Goal: Information Seeking & Learning: Learn about a topic

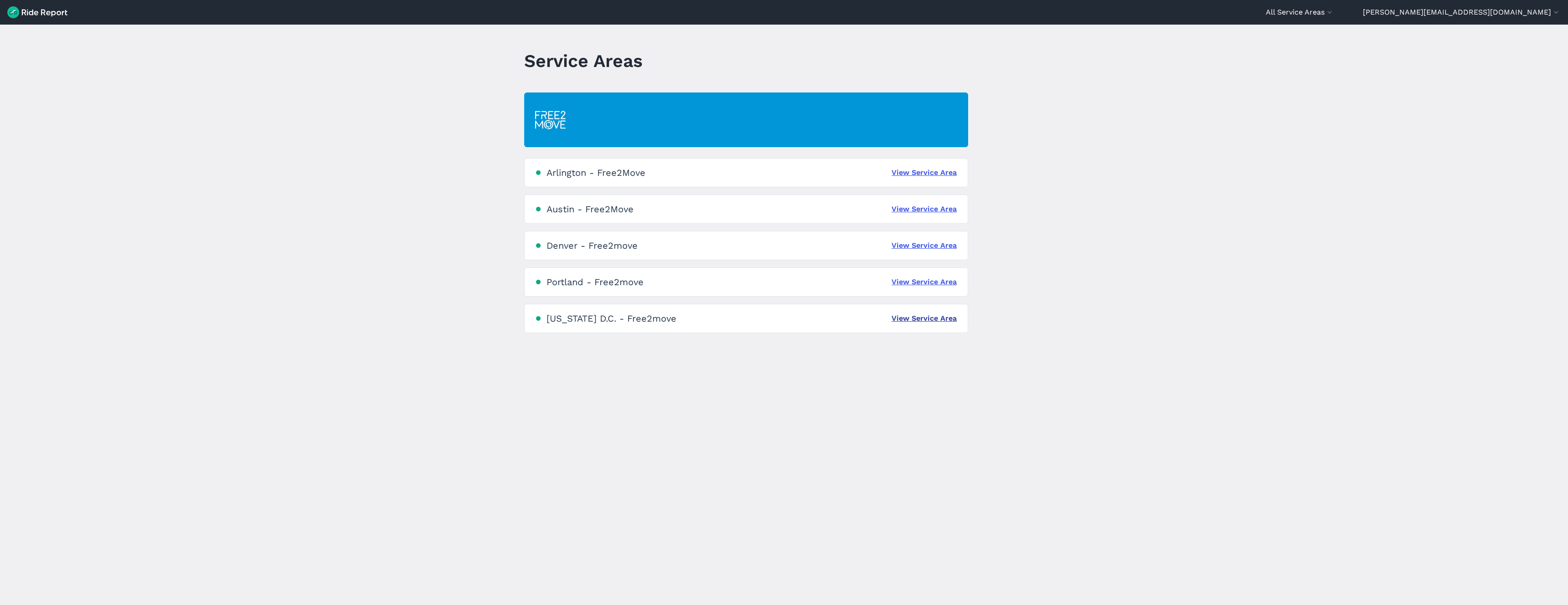
click at [921, 318] on link "View Service Area" at bounding box center [924, 318] width 65 height 11
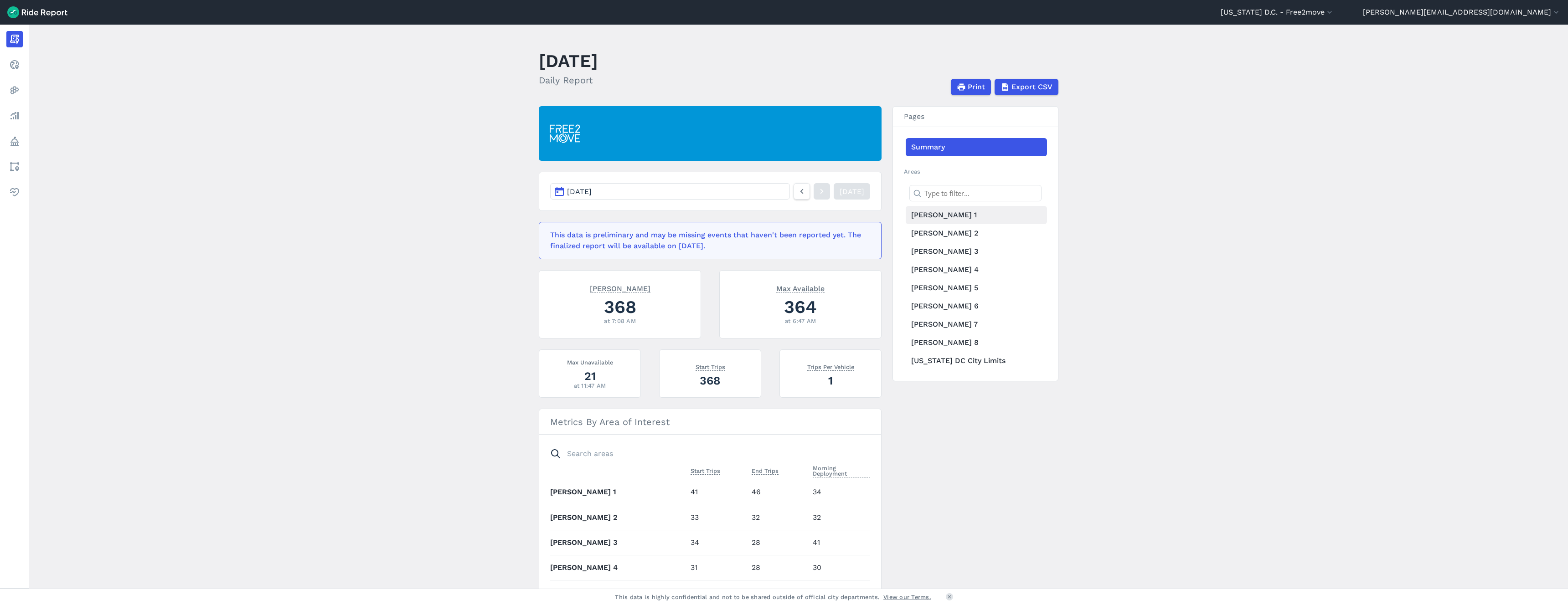
click at [929, 213] on link "[PERSON_NAME] 1" at bounding box center [976, 215] width 141 height 18
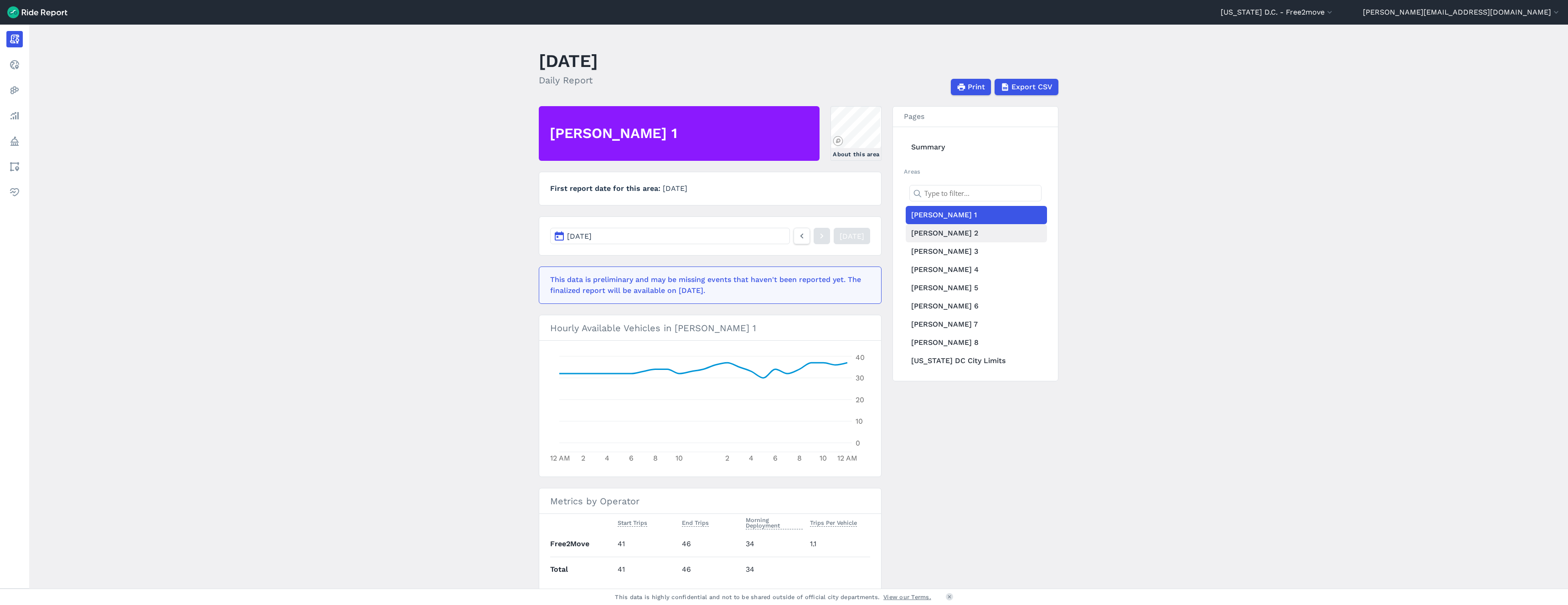
click at [923, 234] on link "[PERSON_NAME] 2" at bounding box center [976, 233] width 141 height 18
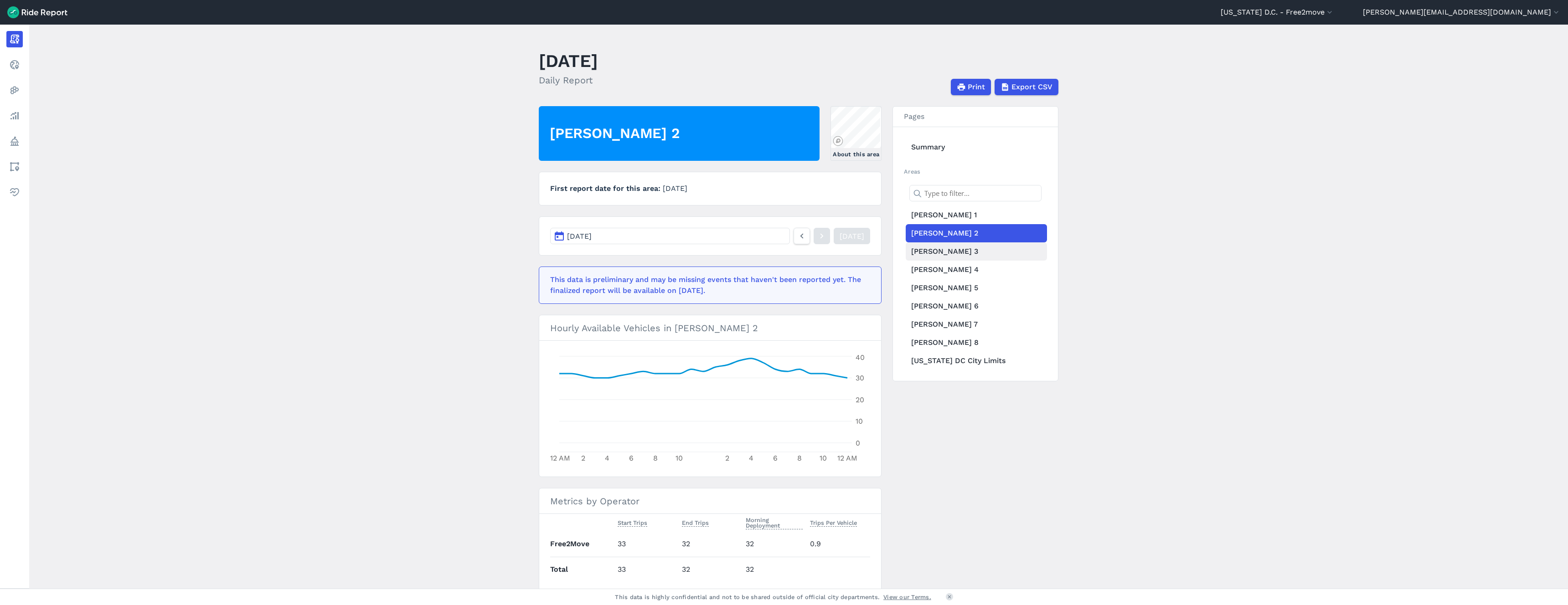
click at [923, 252] on link "[PERSON_NAME] 3" at bounding box center [976, 251] width 141 height 18
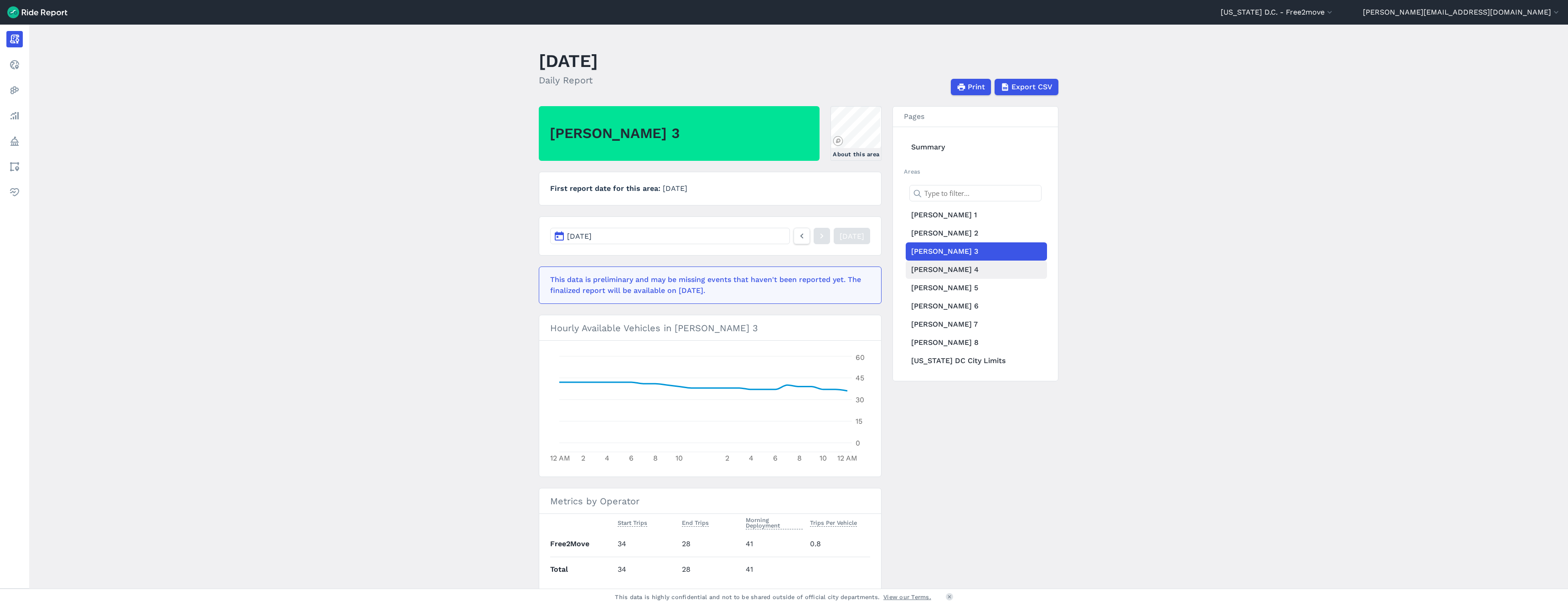
click at [918, 271] on link "[PERSON_NAME] 4" at bounding box center [976, 270] width 141 height 18
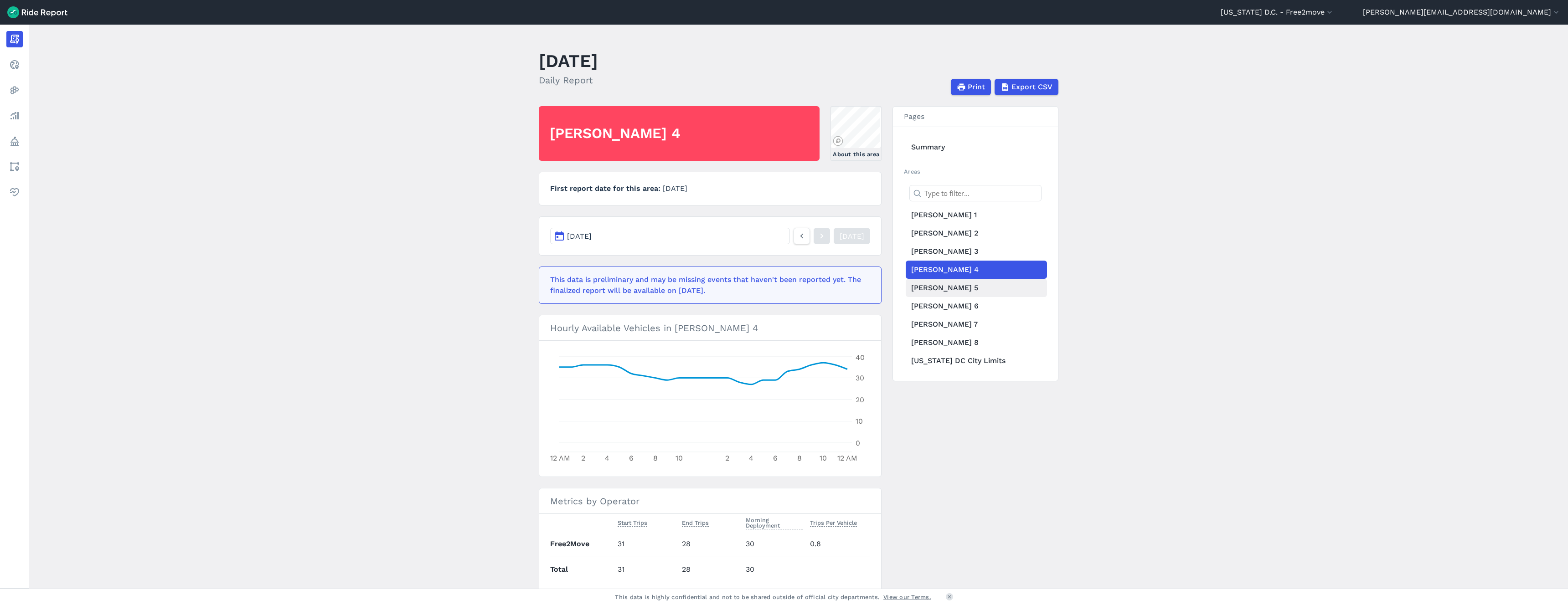
click at [923, 288] on link "[PERSON_NAME] 5" at bounding box center [976, 288] width 141 height 18
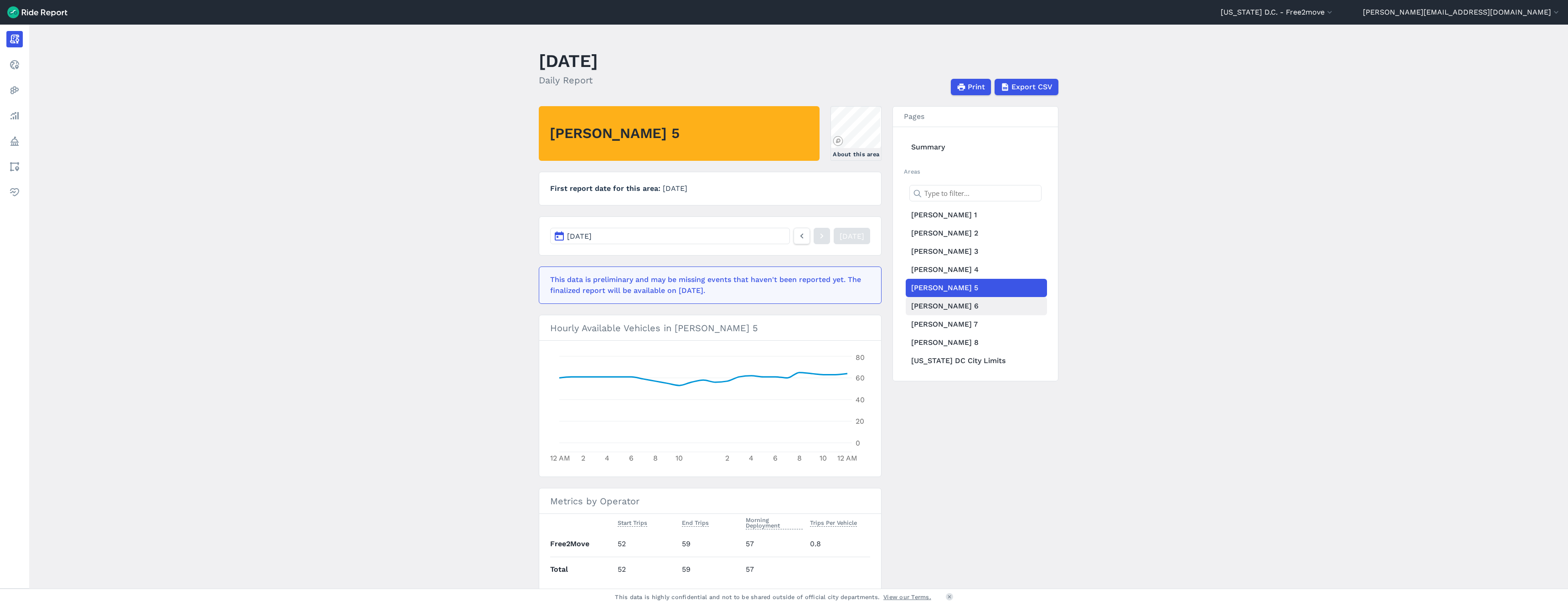
click at [921, 306] on link "[PERSON_NAME] 6" at bounding box center [976, 305] width 141 height 18
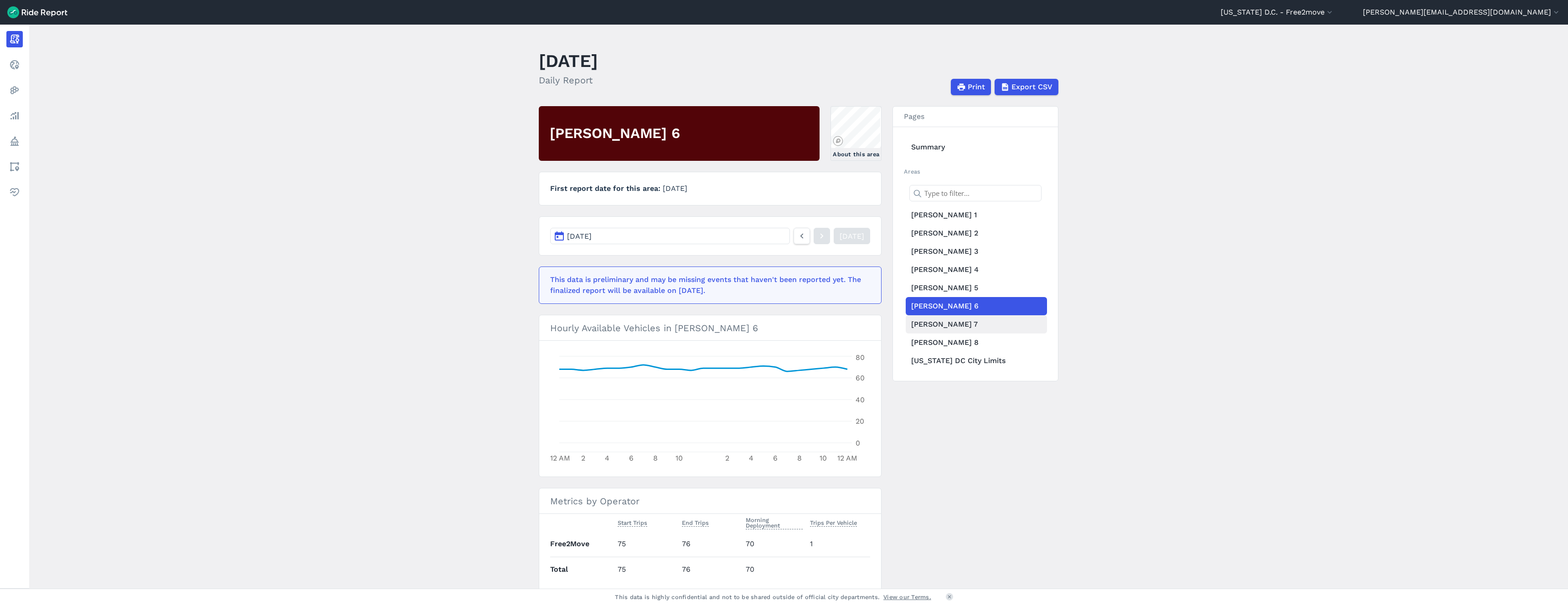
click at [924, 320] on link "[PERSON_NAME] 7" at bounding box center [976, 323] width 141 height 18
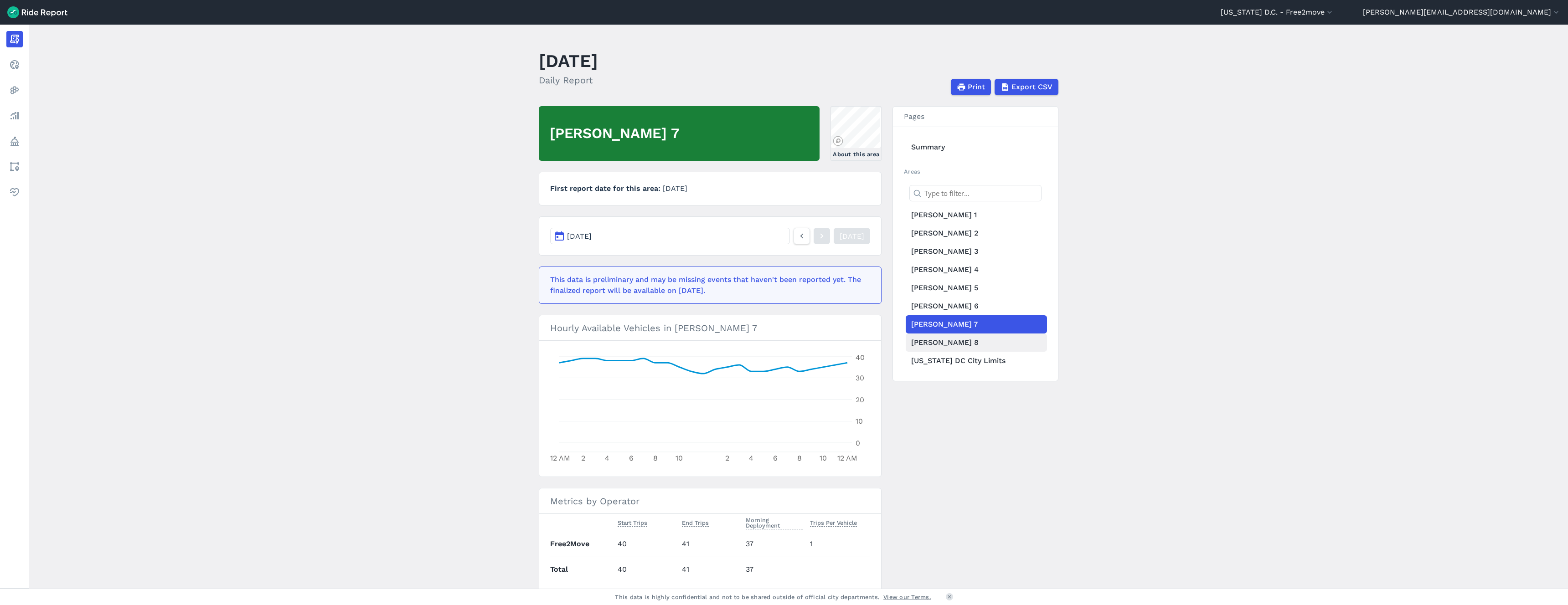
click at [919, 343] on link "[PERSON_NAME] 8" at bounding box center [976, 342] width 141 height 18
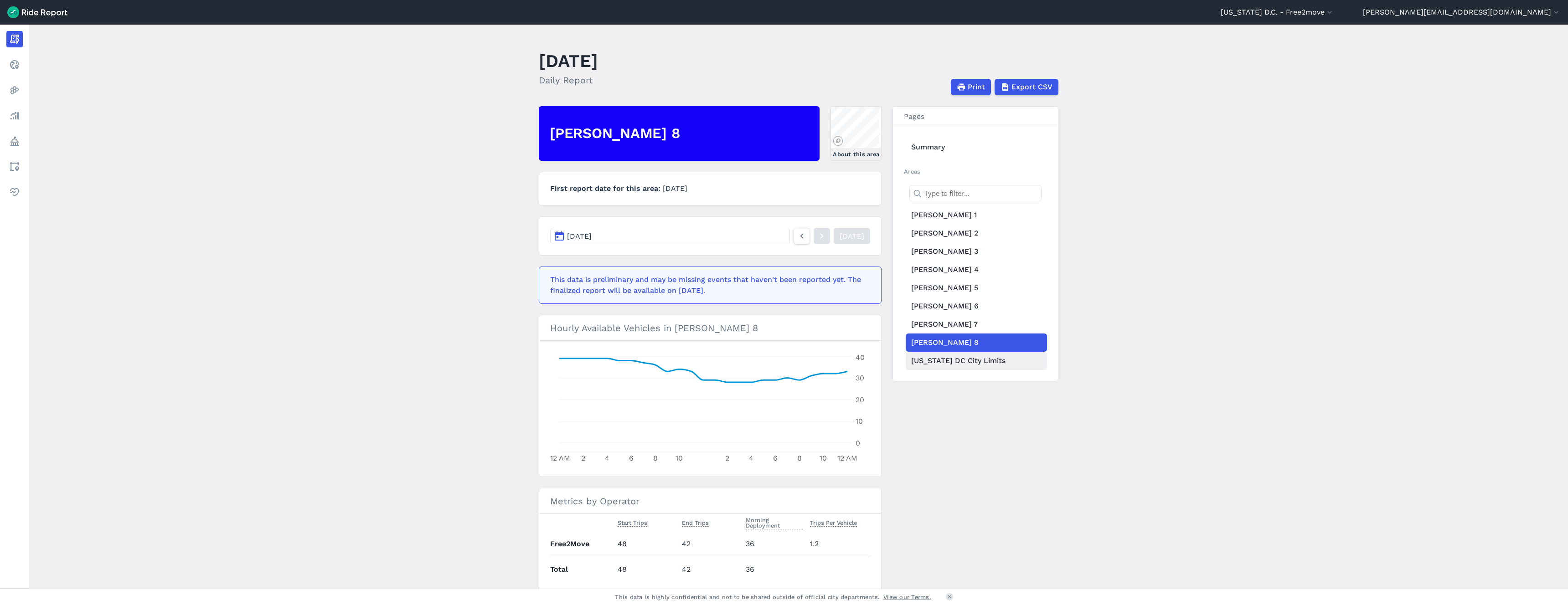
click at [931, 360] on link "[US_STATE] DC City Limits" at bounding box center [976, 360] width 141 height 18
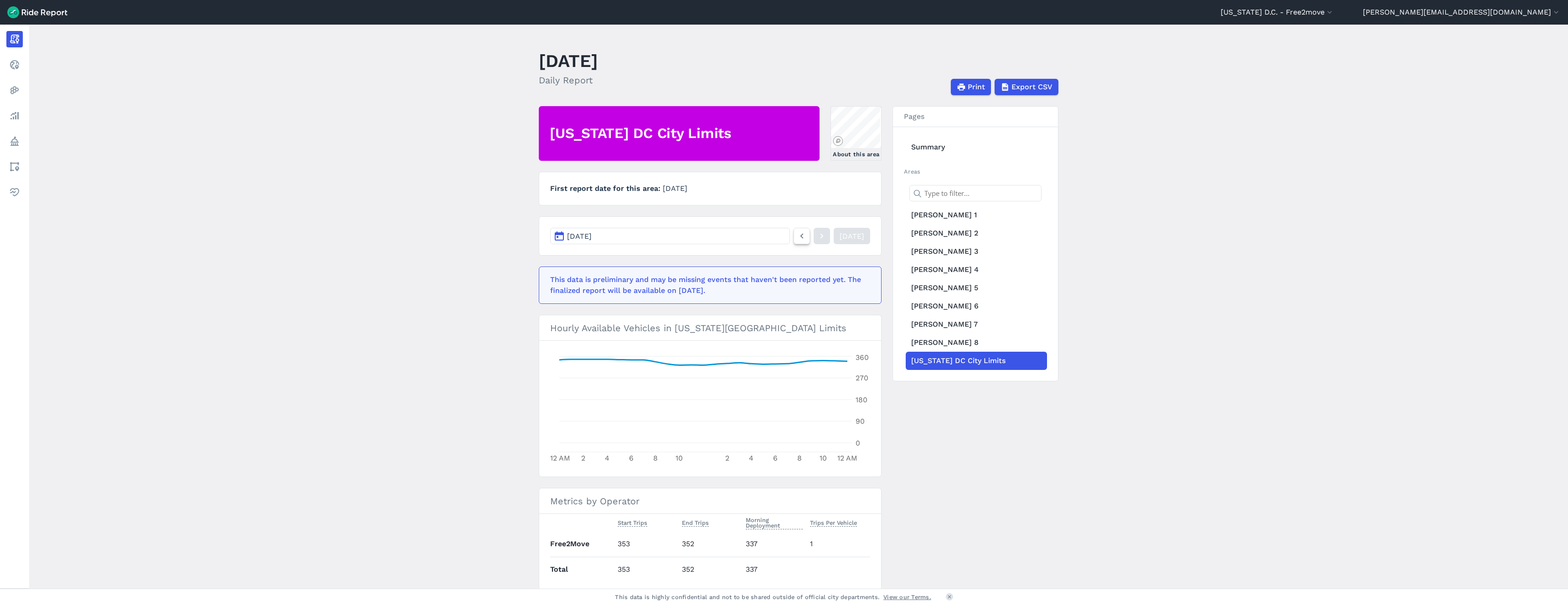
click at [797, 236] on icon at bounding box center [802, 235] width 10 height 11
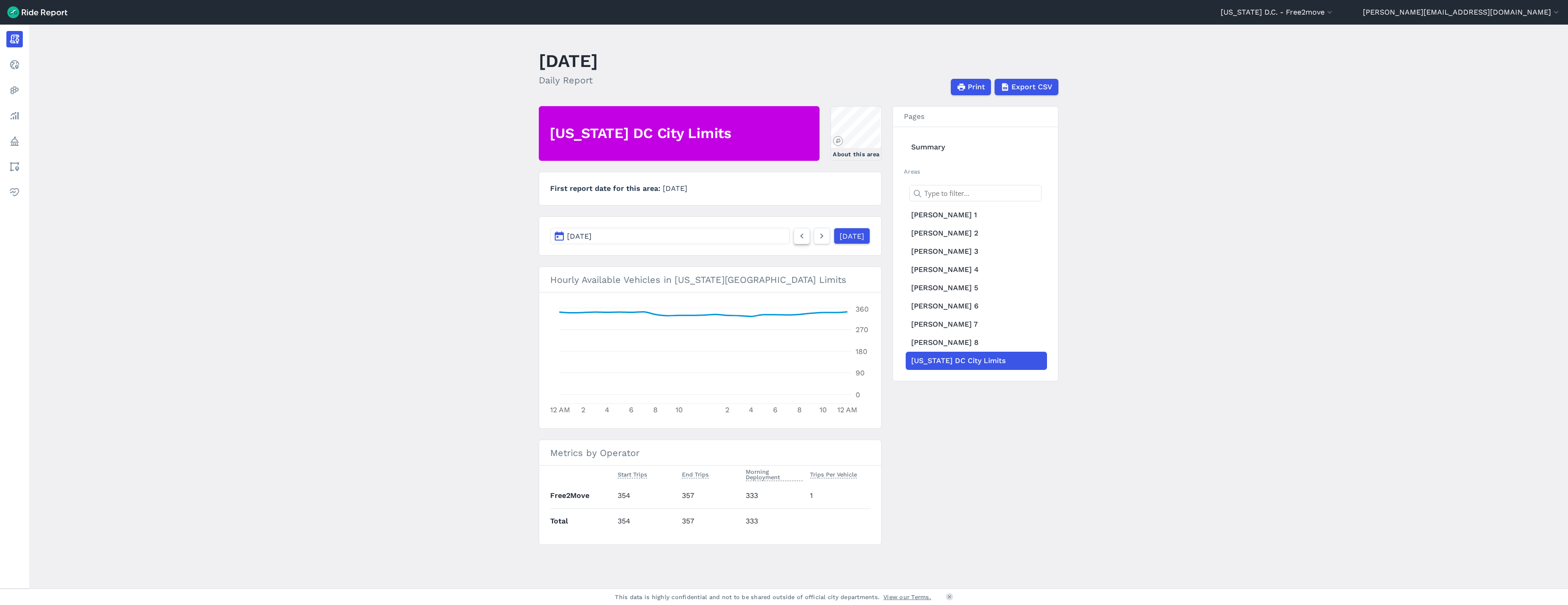
click at [797, 236] on icon at bounding box center [802, 235] width 10 height 11
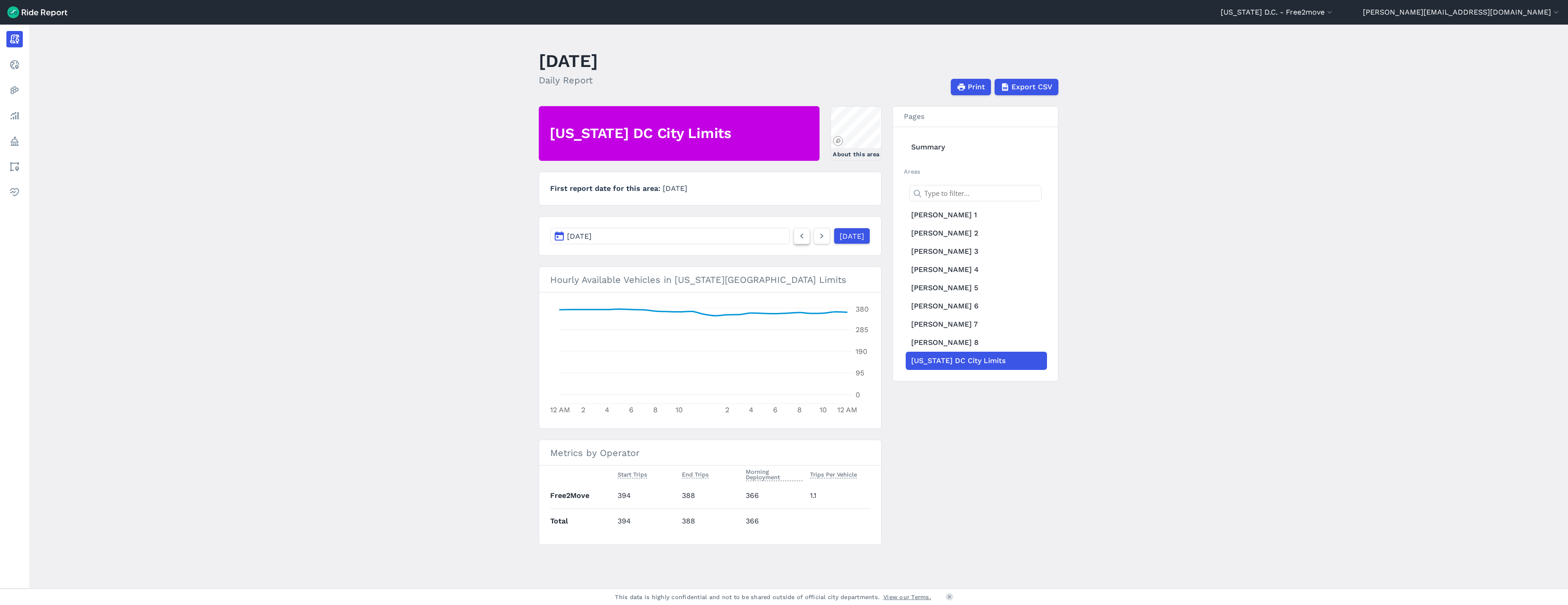
click at [797, 236] on icon at bounding box center [802, 235] width 10 height 11
click at [797, 234] on icon at bounding box center [802, 235] width 10 height 11
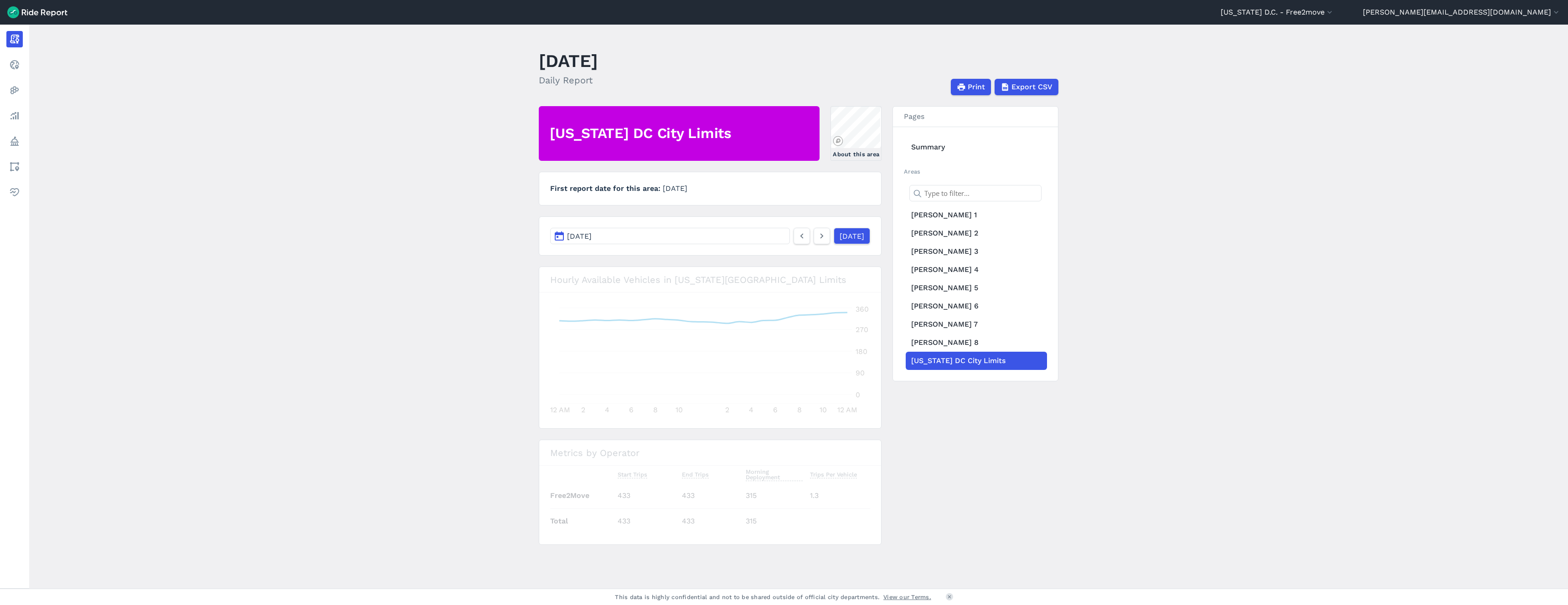
click at [797, 234] on icon at bounding box center [802, 235] width 10 height 11
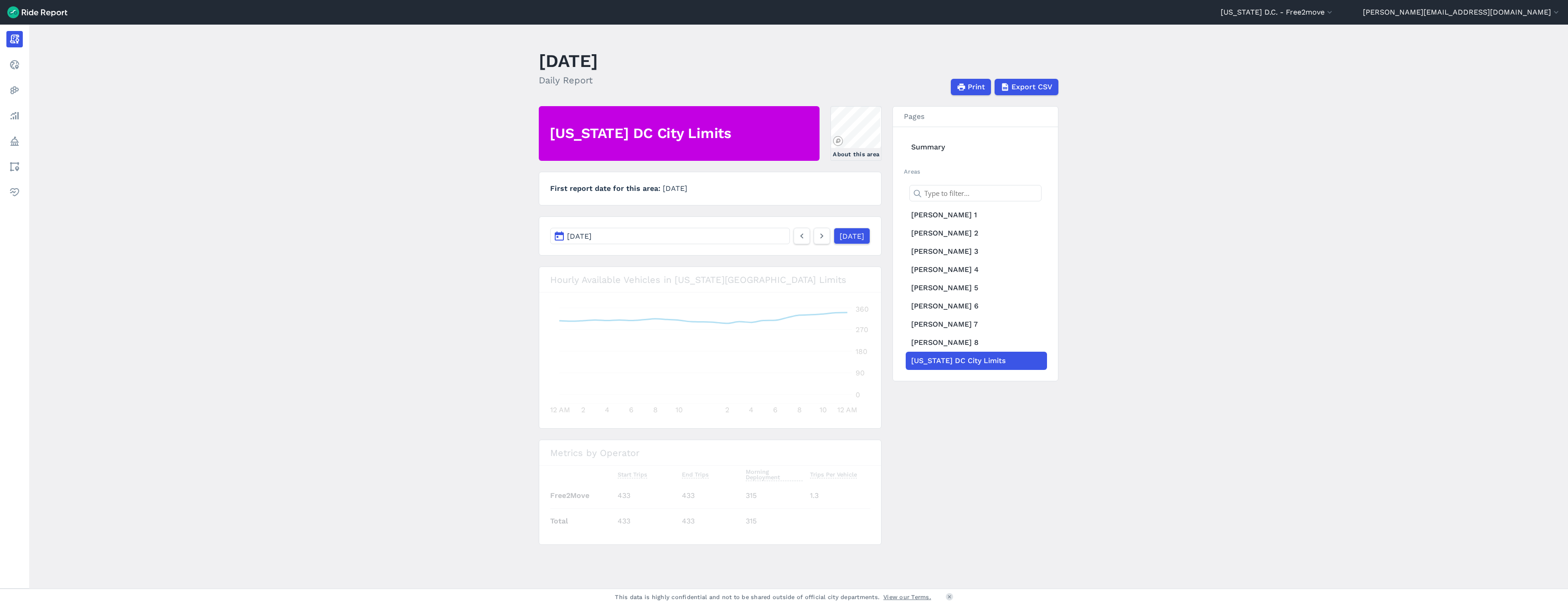
click at [797, 234] on icon at bounding box center [802, 235] width 10 height 11
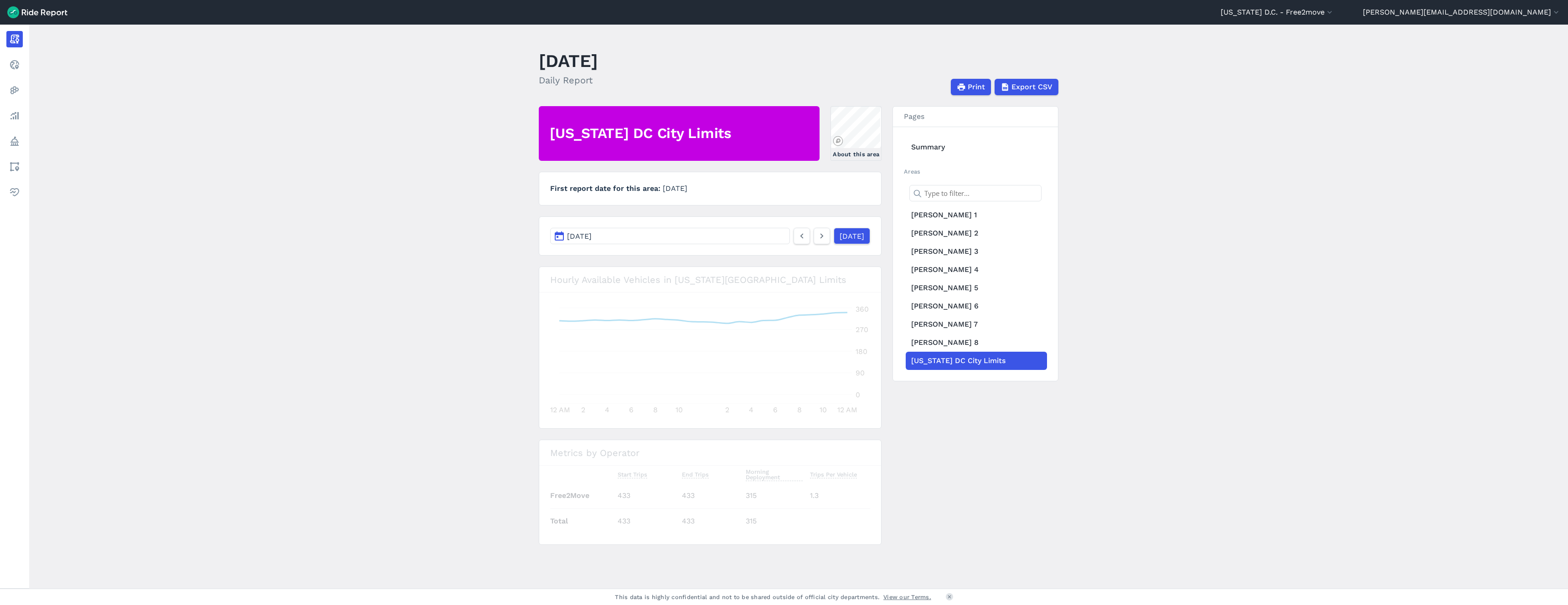
click at [797, 234] on icon at bounding box center [802, 235] width 10 height 11
click at [817, 235] on icon at bounding box center [822, 235] width 10 height 11
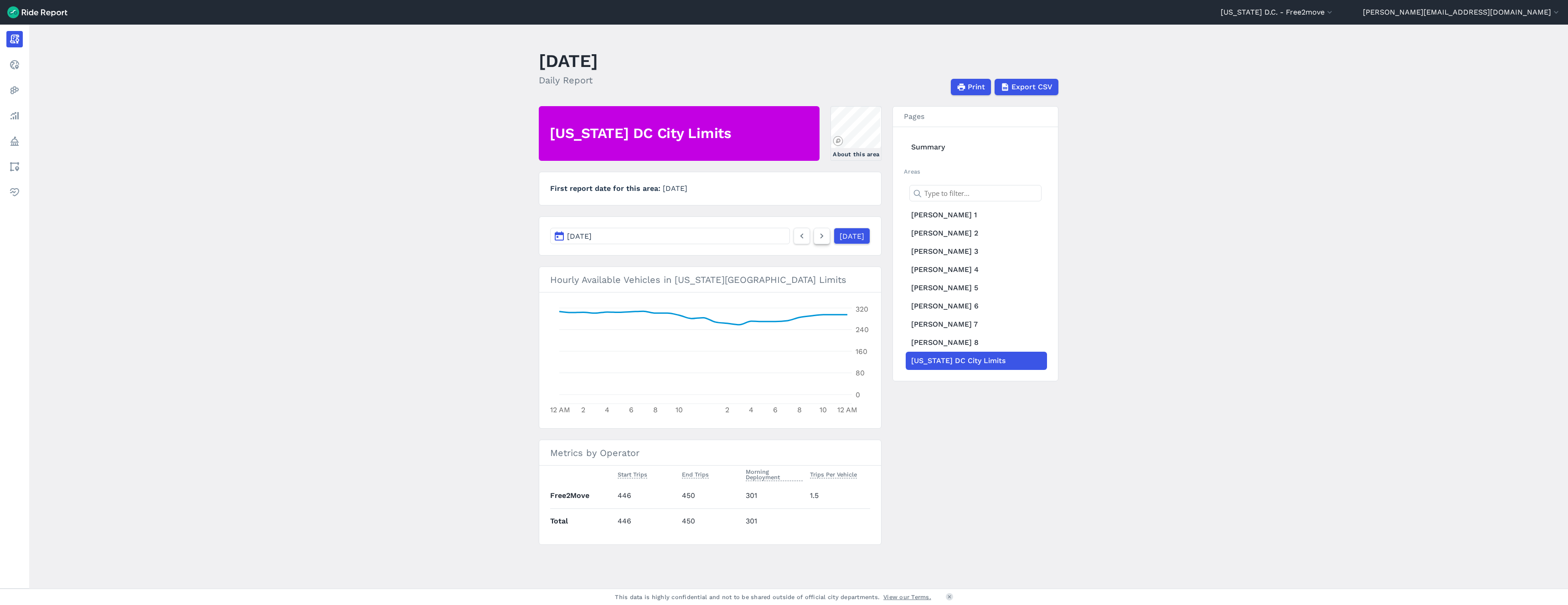
click at [817, 235] on icon at bounding box center [822, 235] width 10 height 11
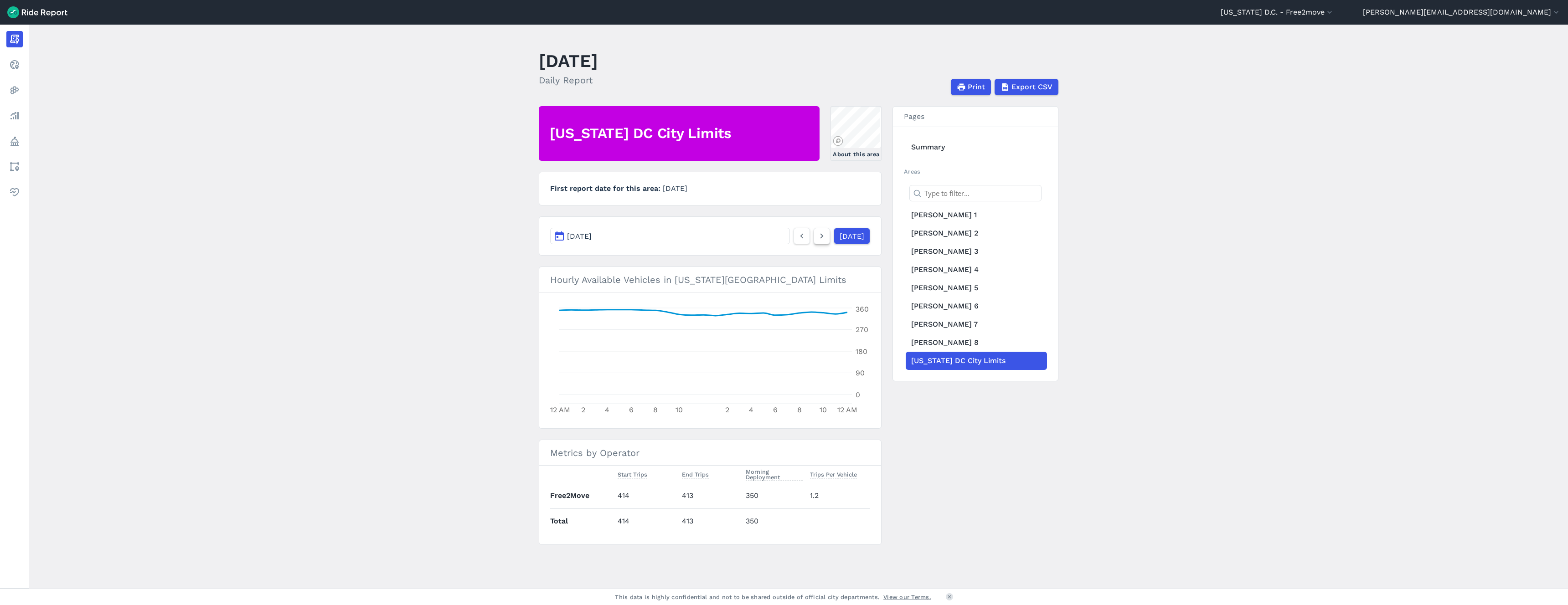
click at [817, 235] on icon at bounding box center [822, 235] width 10 height 11
click at [820, 234] on use at bounding box center [822, 236] width 3 height 5
click at [817, 234] on icon at bounding box center [822, 235] width 10 height 11
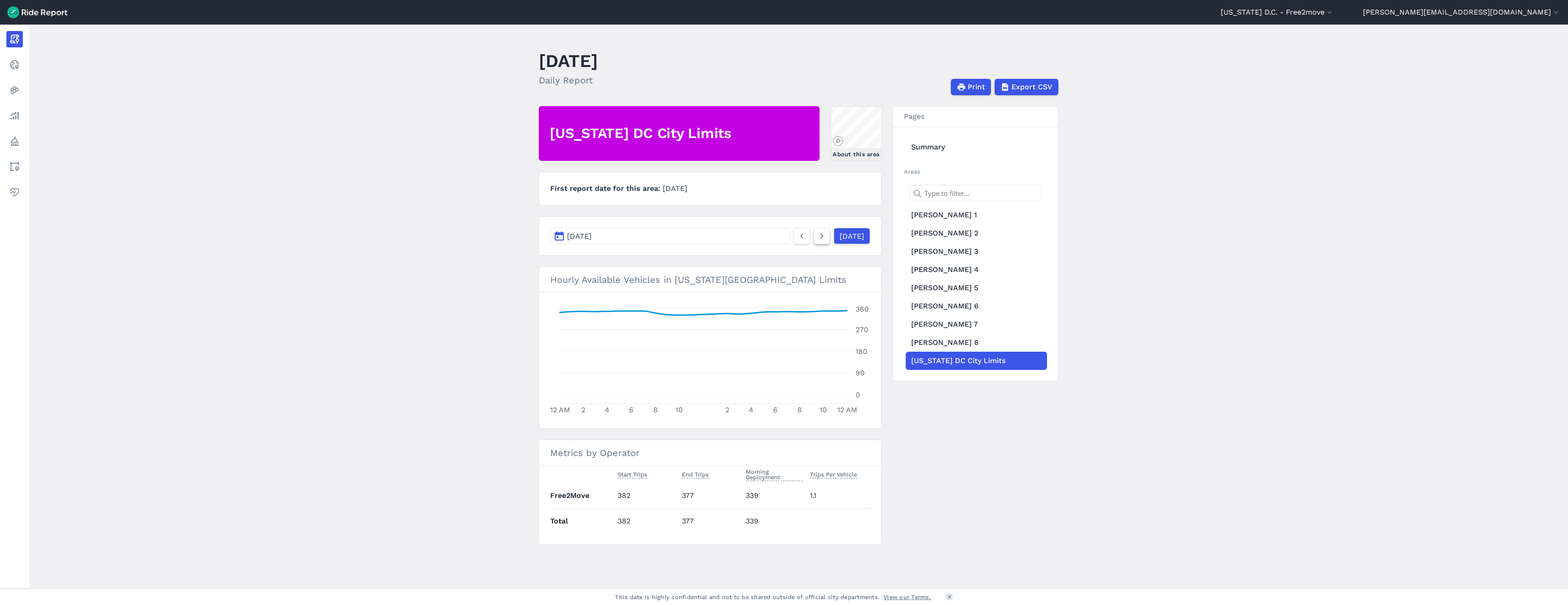
click at [817, 234] on icon at bounding box center [822, 235] width 10 height 11
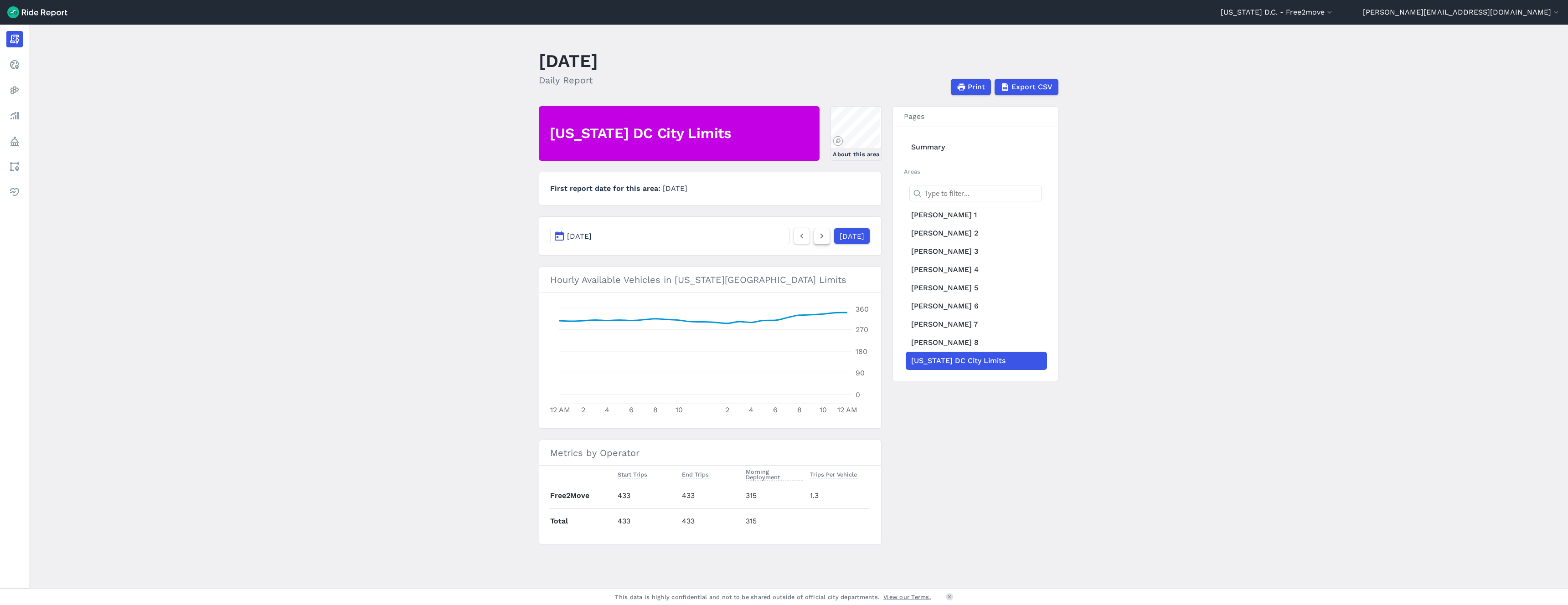
click at [817, 234] on icon at bounding box center [822, 235] width 10 height 11
click at [817, 230] on icon at bounding box center [822, 235] width 10 height 11
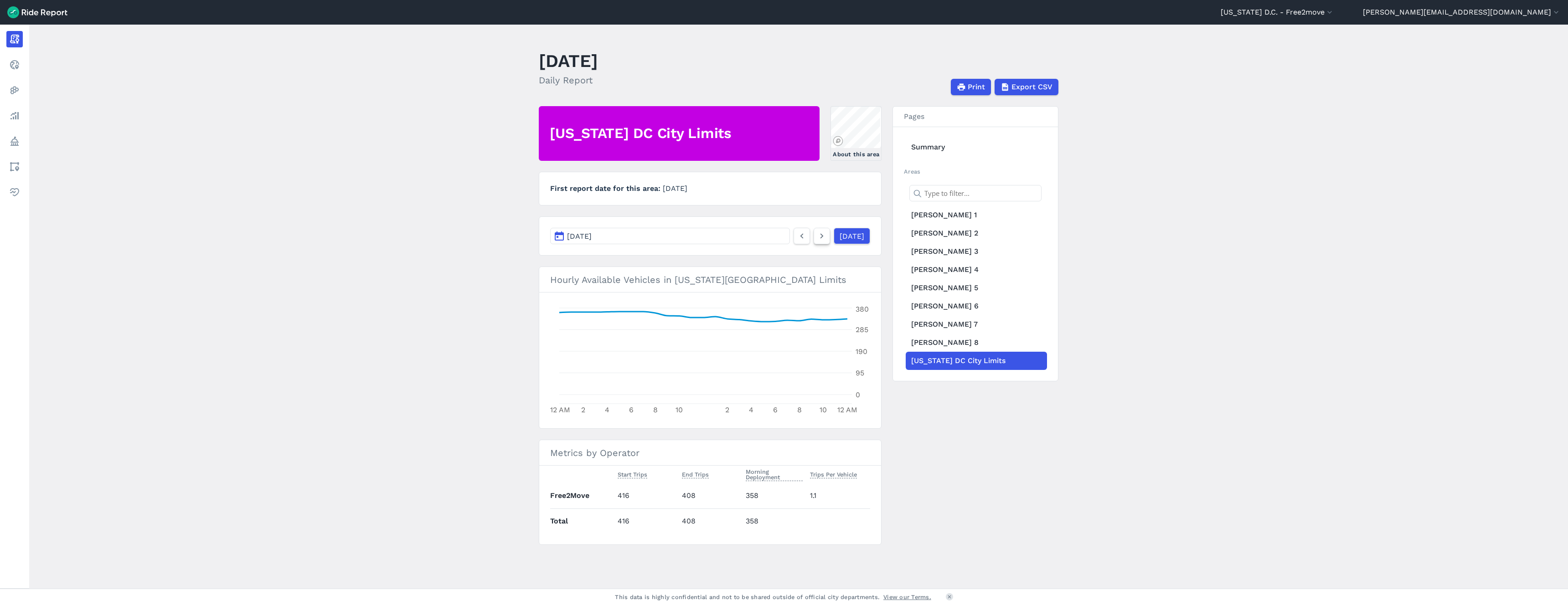
click at [817, 230] on icon at bounding box center [822, 235] width 10 height 11
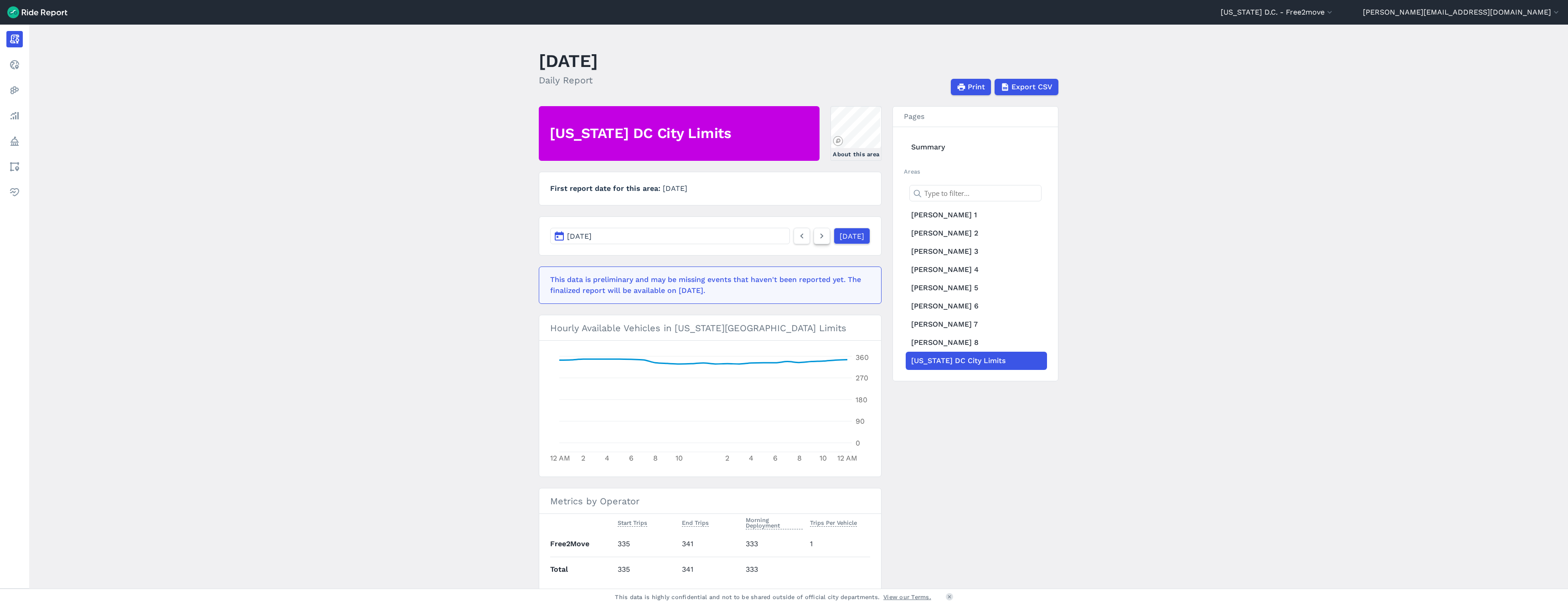
click at [817, 230] on icon at bounding box center [822, 235] width 10 height 11
click at [817, 237] on icon at bounding box center [822, 235] width 10 height 11
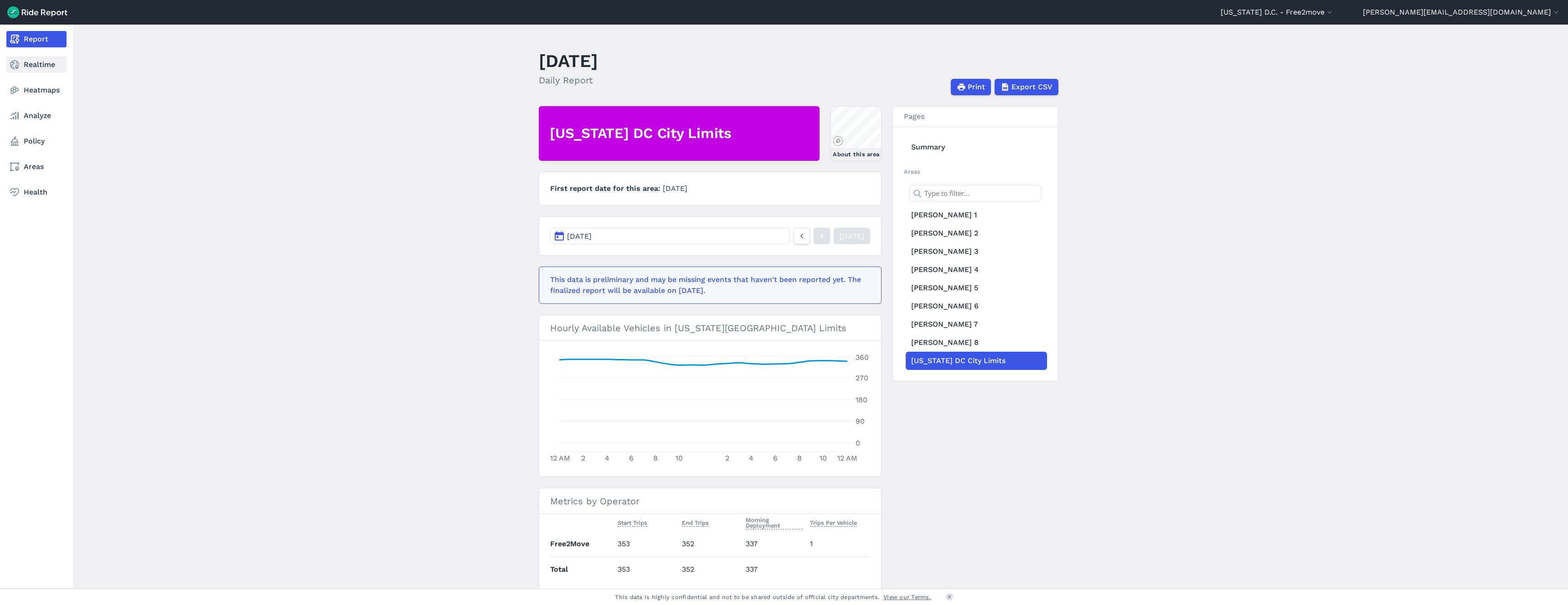
click at [16, 65] on use at bounding box center [15, 64] width 9 height 9
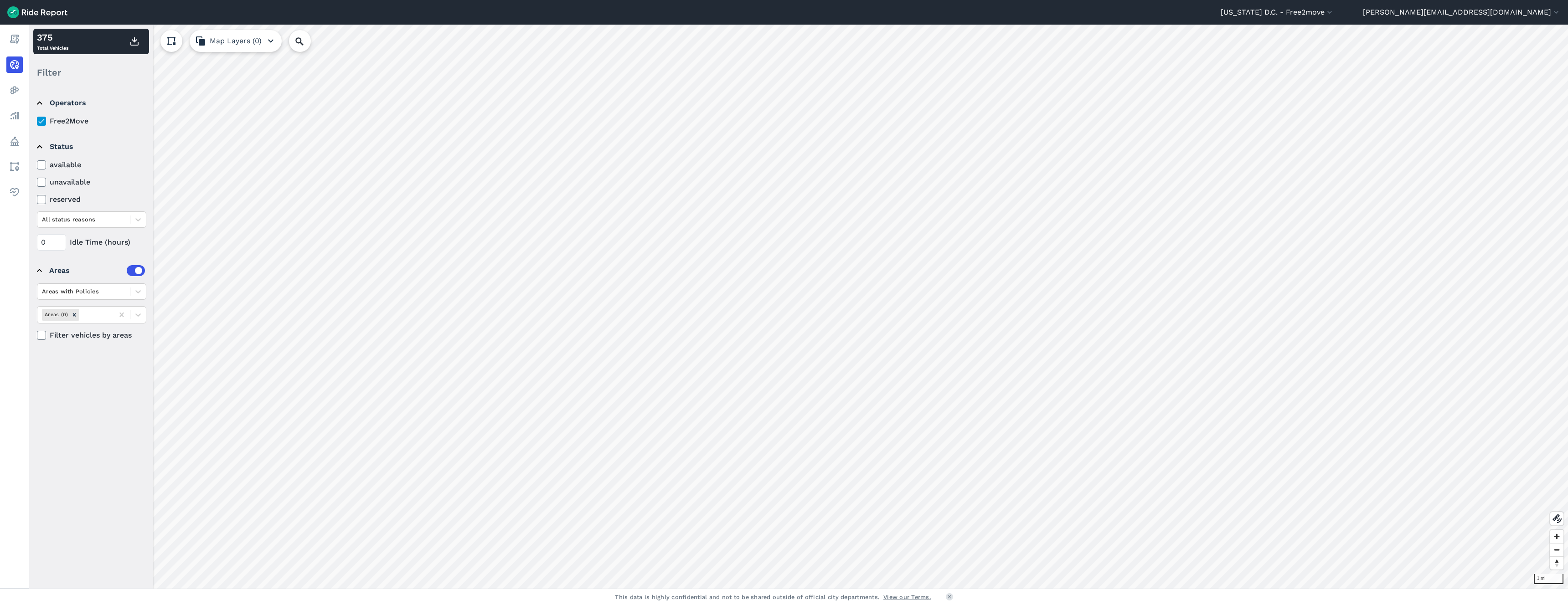
click at [40, 165] on icon at bounding box center [42, 164] width 9 height 9
click at [37, 165] on input "available" at bounding box center [37, 162] width 0 height 6
click at [139, 221] on icon at bounding box center [138, 219] width 9 height 9
click at [92, 240] on div "Reservation cancelled" at bounding box center [92, 241] width 110 height 16
click at [140, 220] on icon at bounding box center [138, 219] width 9 height 9
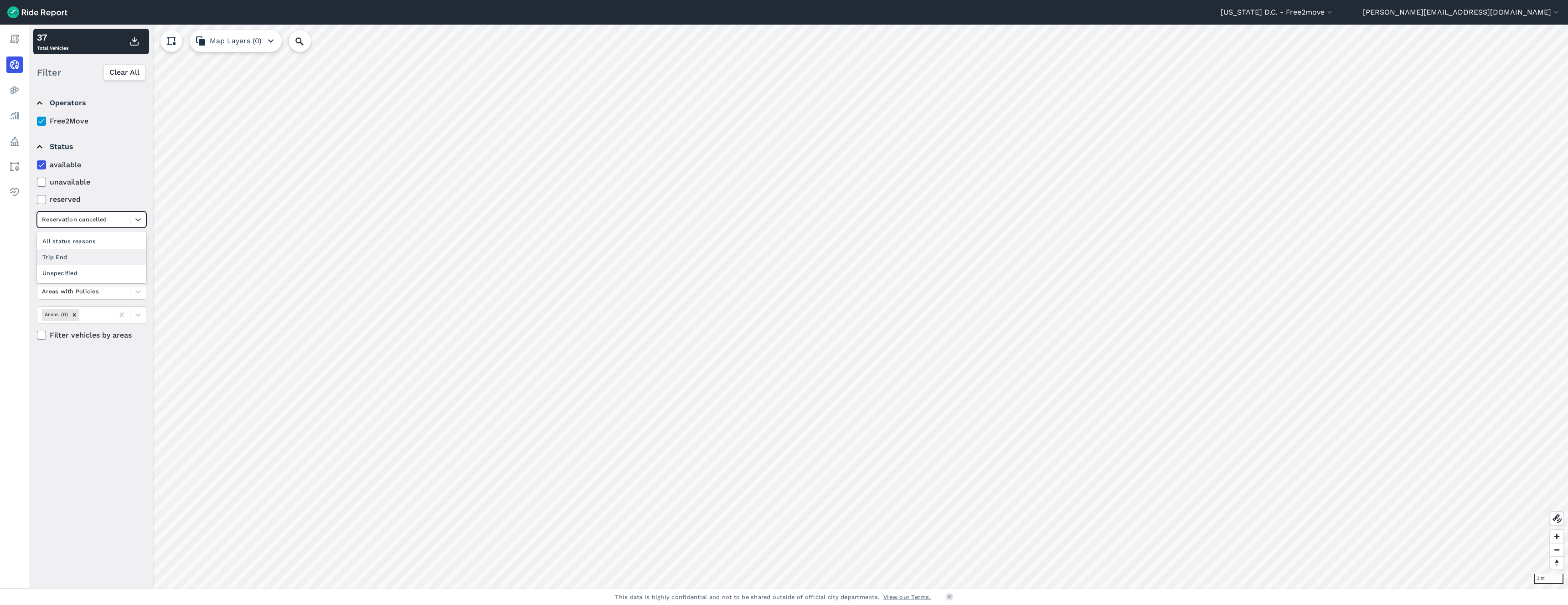
click at [79, 258] on div "Trip End" at bounding box center [92, 257] width 110 height 16
click at [43, 167] on icon at bounding box center [42, 164] width 9 height 9
click at [37, 165] on input "available" at bounding box center [37, 162] width 0 height 6
click at [39, 146] on summary "Status" at bounding box center [91, 147] width 108 height 26
click at [38, 178] on summary "Areas" at bounding box center [91, 180] width 108 height 26
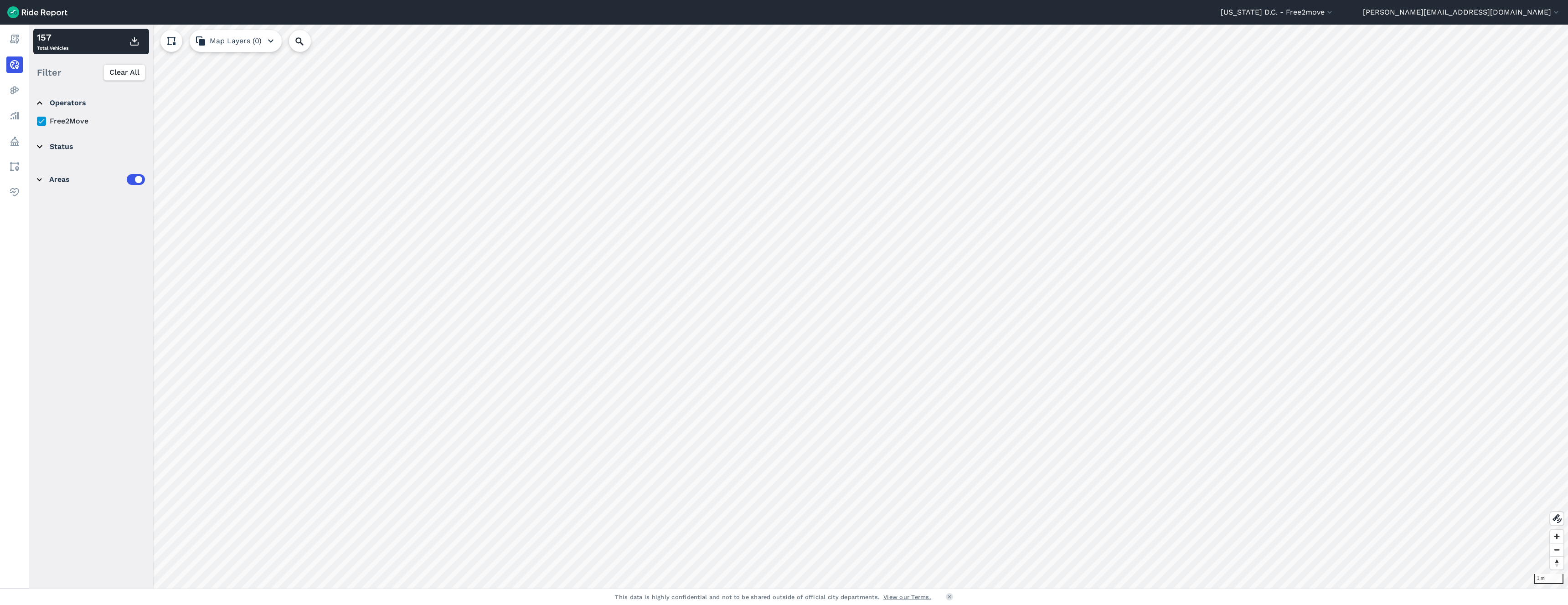
click at [39, 179] on summary "Areas" at bounding box center [91, 180] width 108 height 26
click at [75, 223] on icon "Remove Areas (0)" at bounding box center [74, 223] width 6 height 6
click at [120, 224] on icon at bounding box center [121, 223] width 4 height 4
click at [140, 224] on icon at bounding box center [138, 223] width 9 height 9
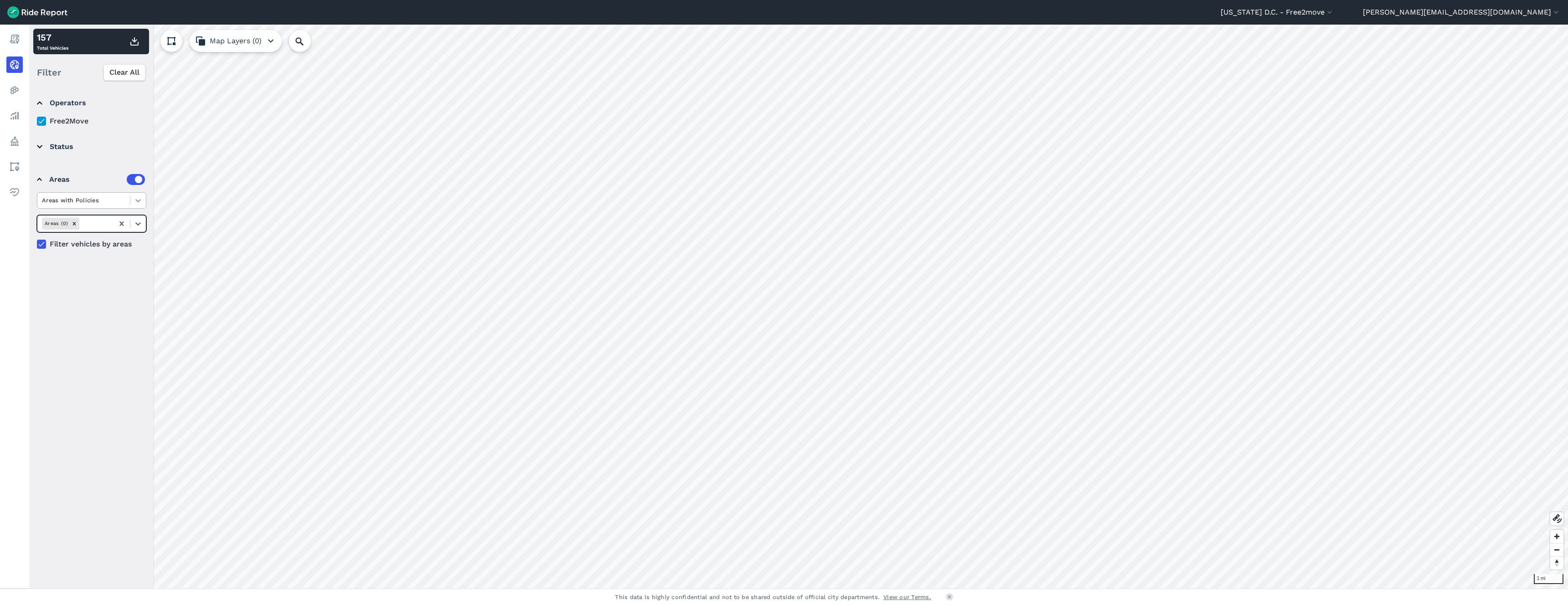
click at [136, 201] on icon at bounding box center [138, 200] width 9 height 9
click at [138, 199] on icon at bounding box center [138, 200] width 9 height 9
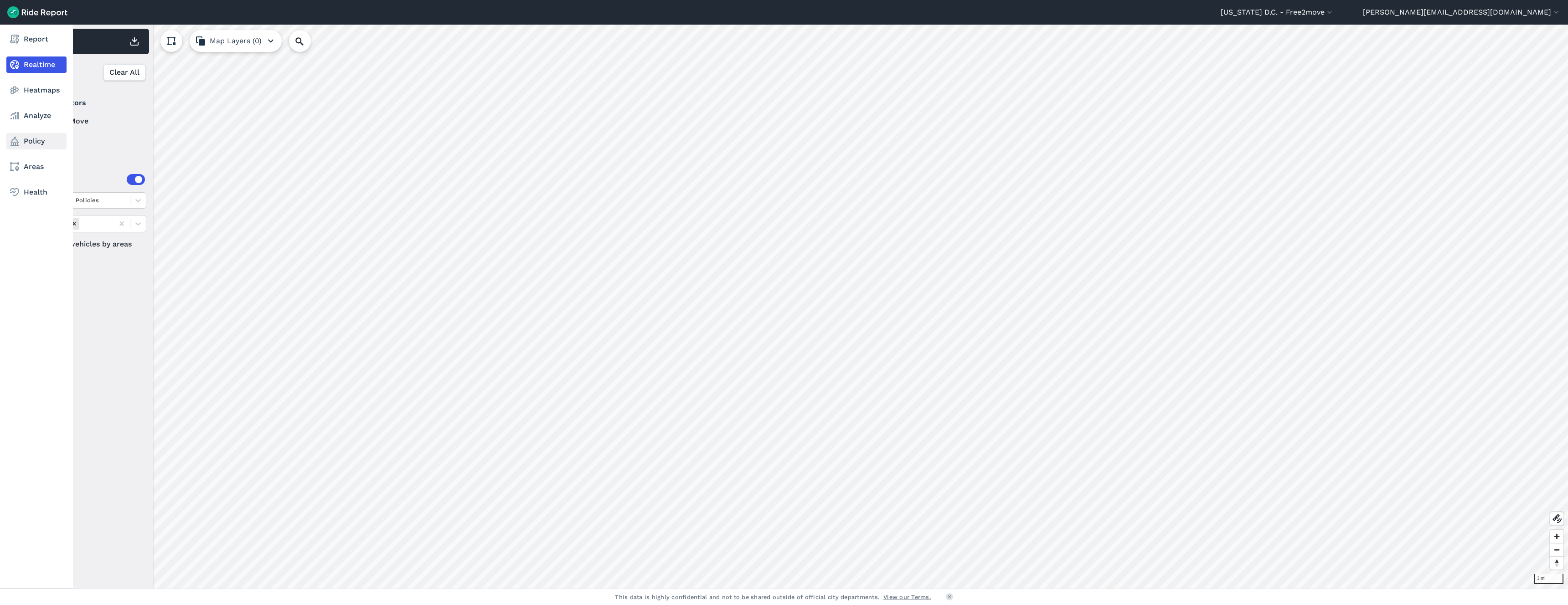
click at [16, 143] on icon at bounding box center [15, 141] width 11 height 11
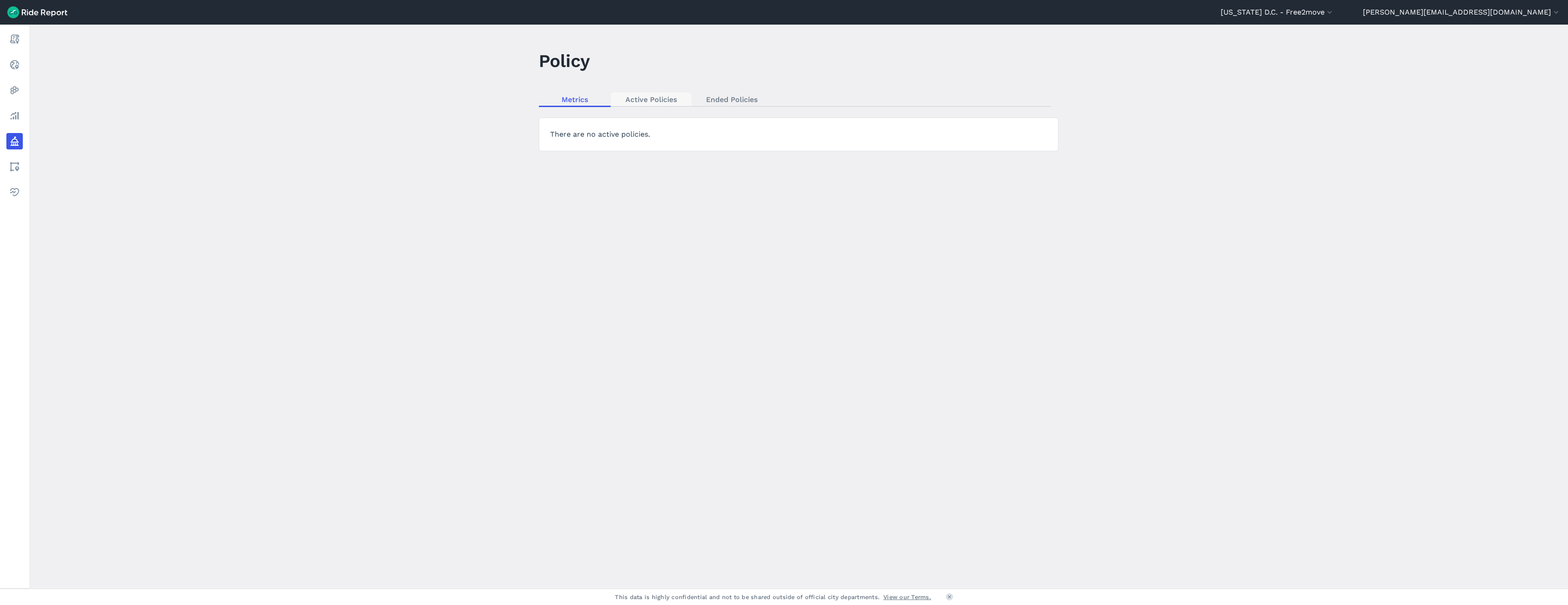
click at [649, 100] on link "Active Policies" at bounding box center [651, 99] width 80 height 14
click at [736, 99] on link "Ended Policies" at bounding box center [732, 99] width 80 height 14
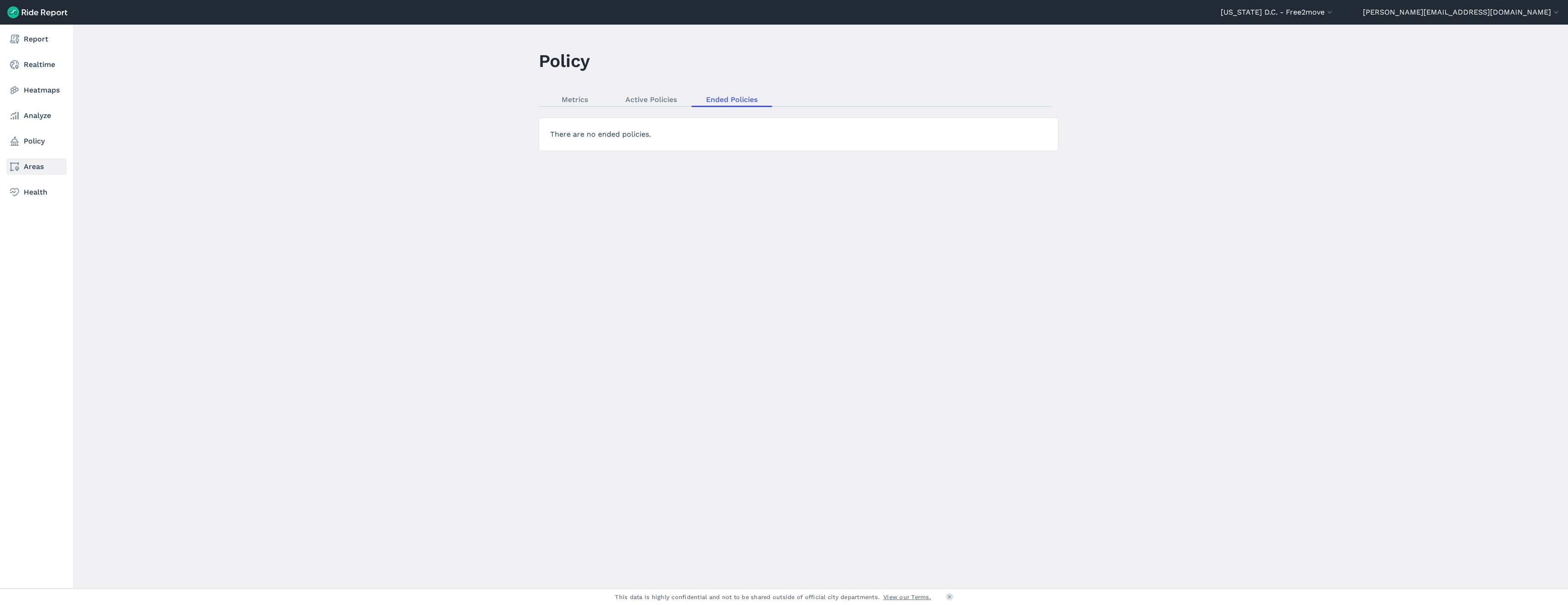
click at [27, 167] on link "Areas" at bounding box center [36, 166] width 60 height 16
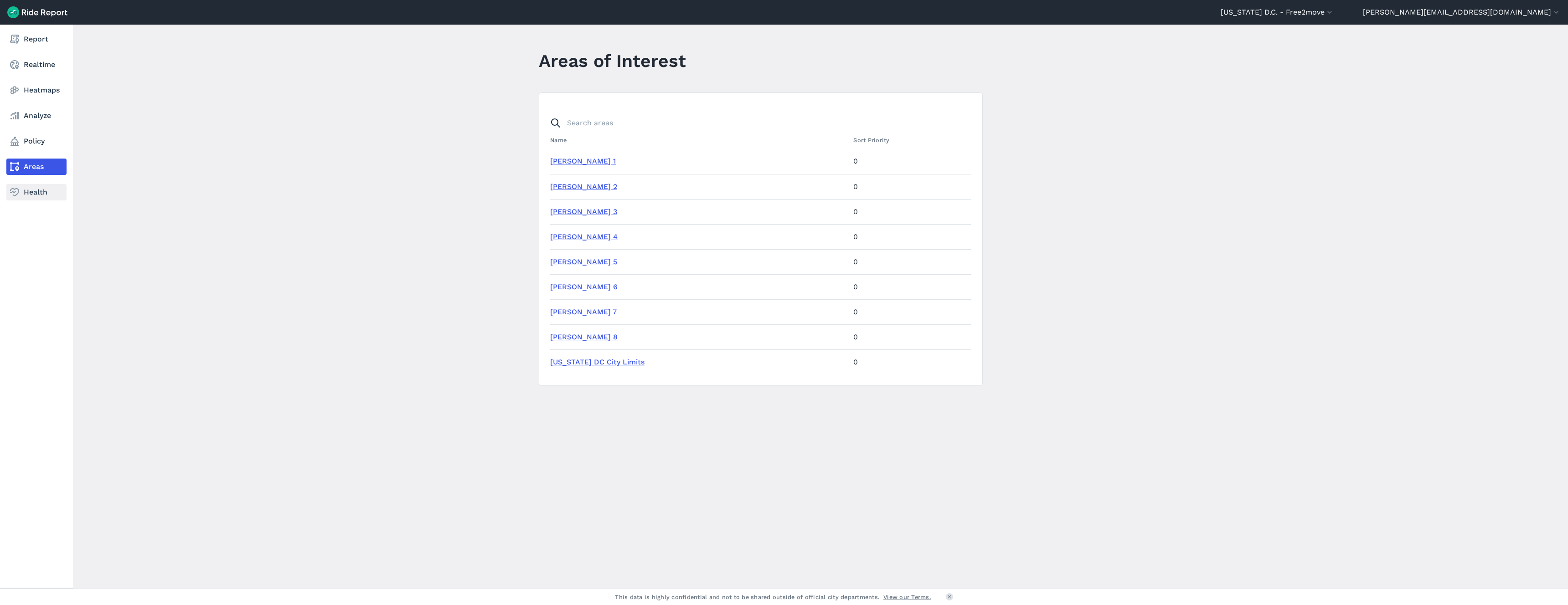
click at [33, 190] on link "Health" at bounding box center [36, 192] width 60 height 16
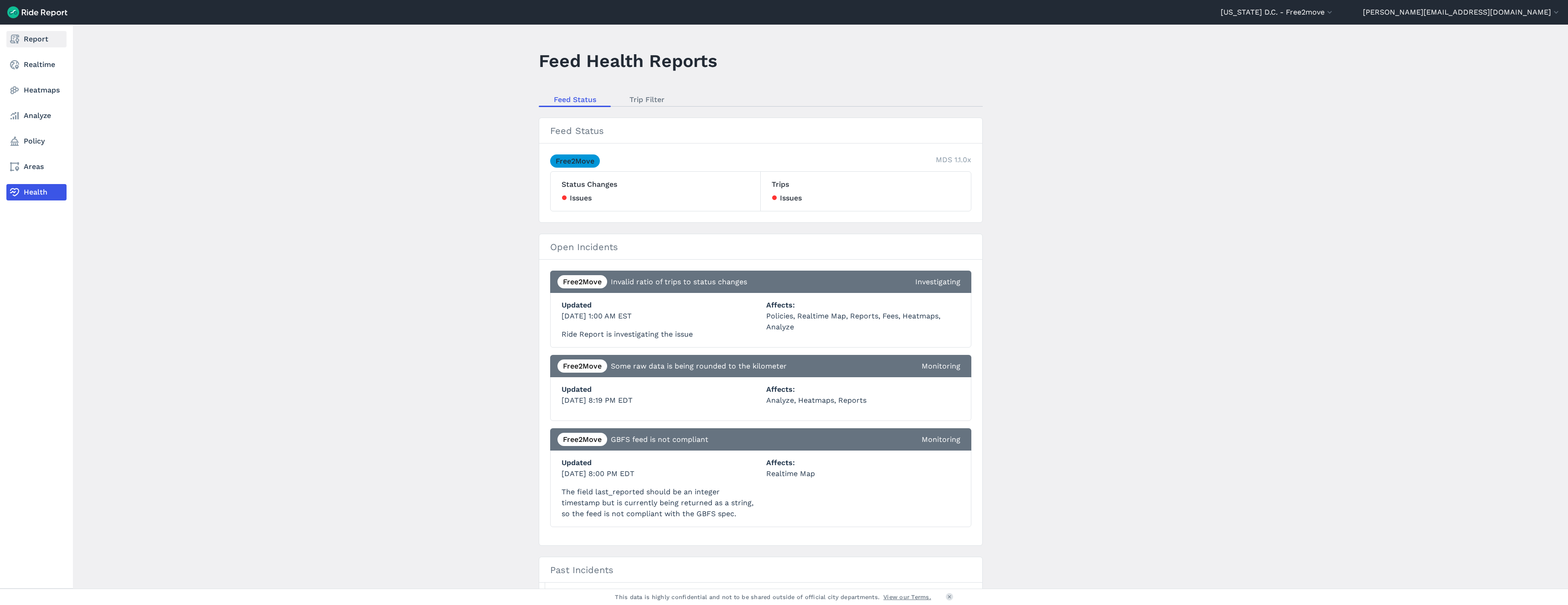
click at [28, 37] on link "Report" at bounding box center [36, 39] width 60 height 16
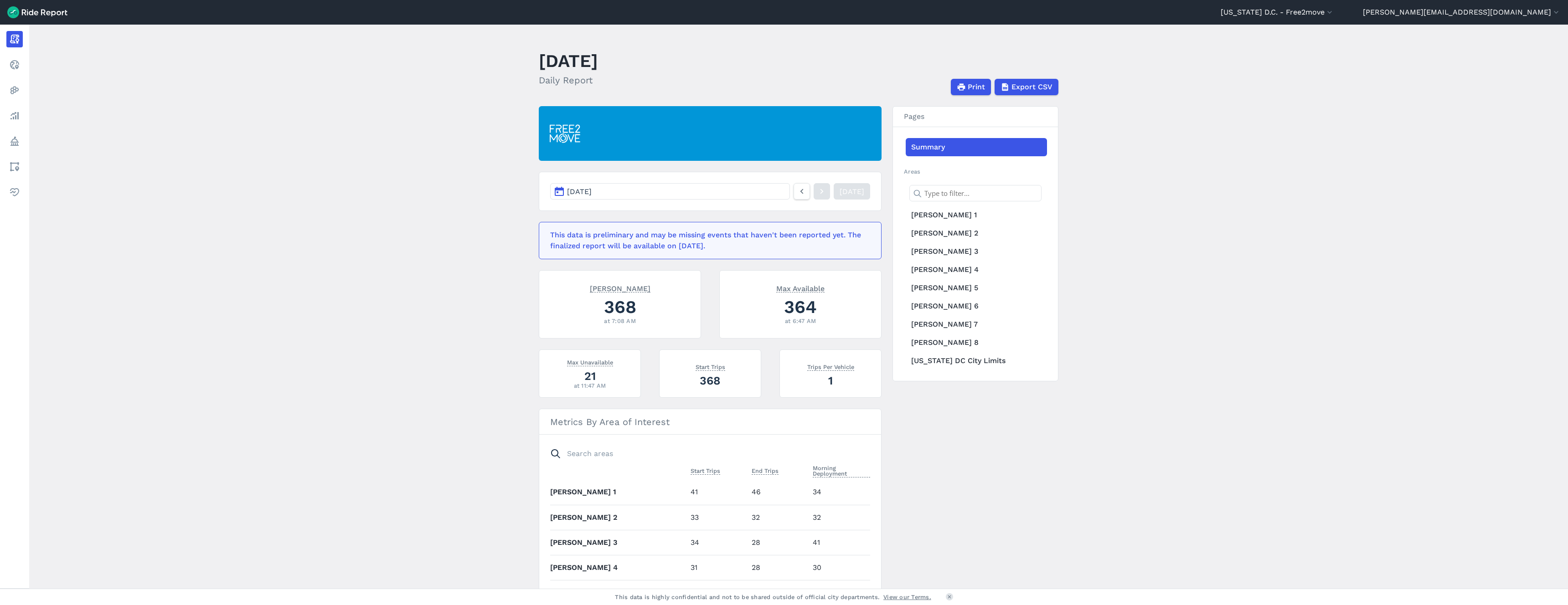
click at [728, 190] on button "[DATE]" at bounding box center [671, 191] width 240 height 16
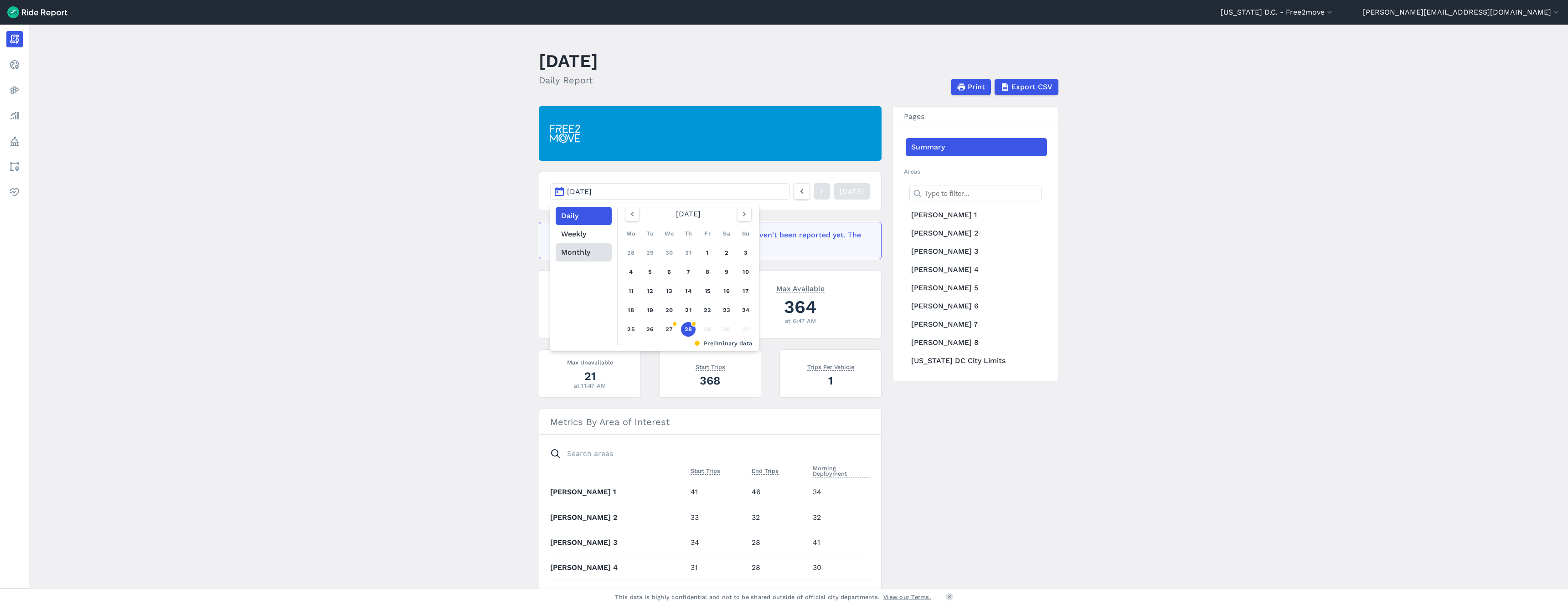
click at [571, 251] on button "Monthly" at bounding box center [583, 252] width 56 height 18
click at [630, 215] on icon "button" at bounding box center [632, 214] width 9 height 9
click at [641, 236] on link "Jan" at bounding box center [647, 236] width 40 height 22
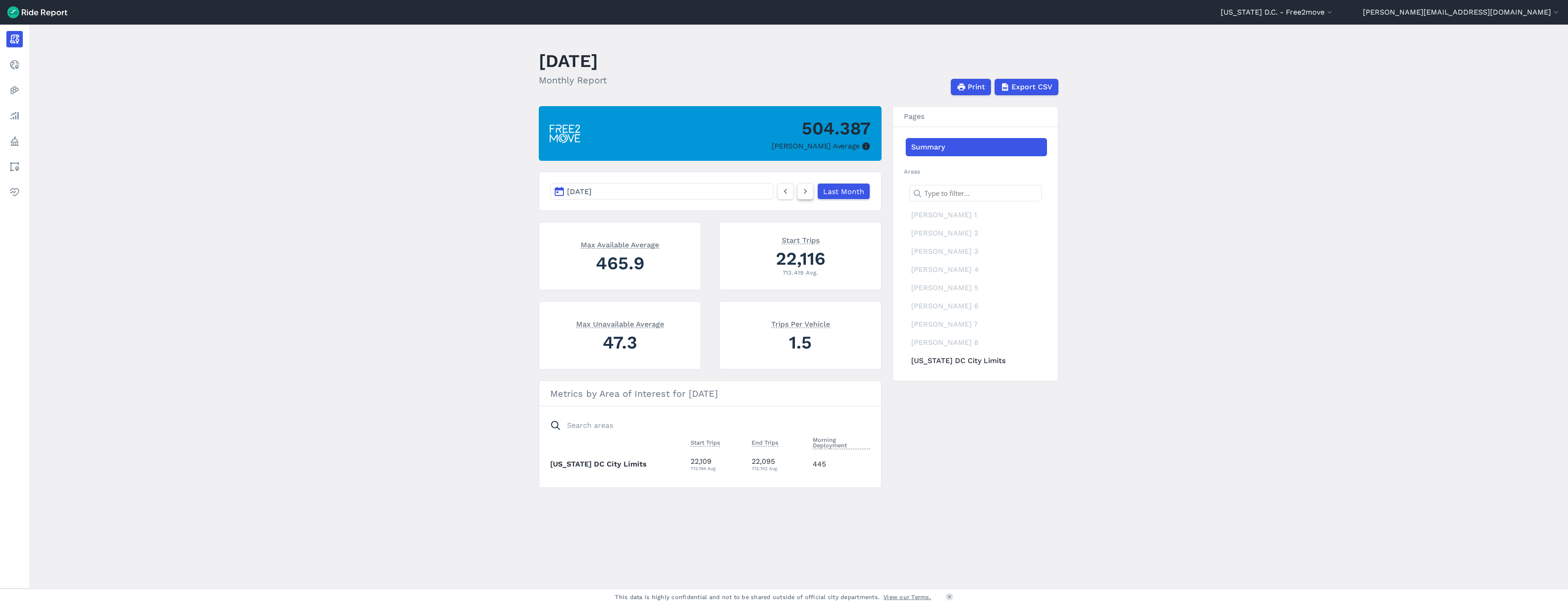
click at [804, 191] on icon at bounding box center [806, 191] width 10 height 11
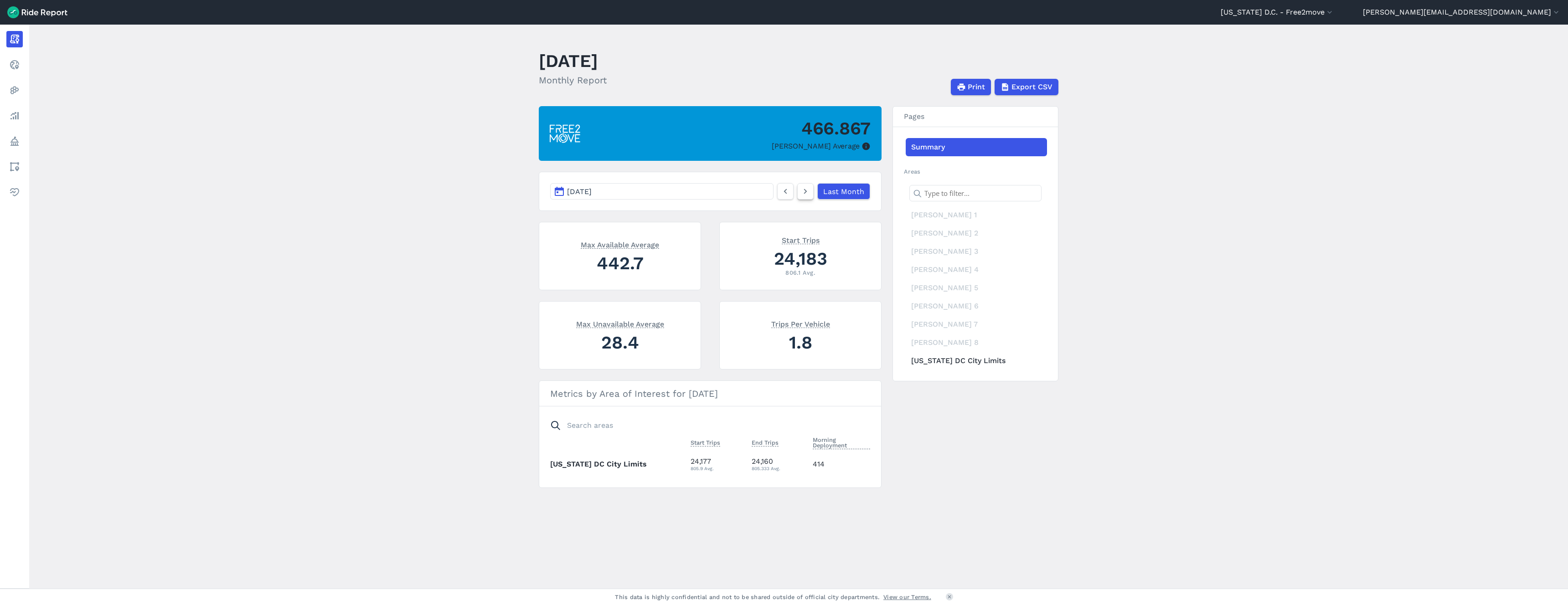
click at [804, 191] on icon at bounding box center [806, 191] width 10 height 11
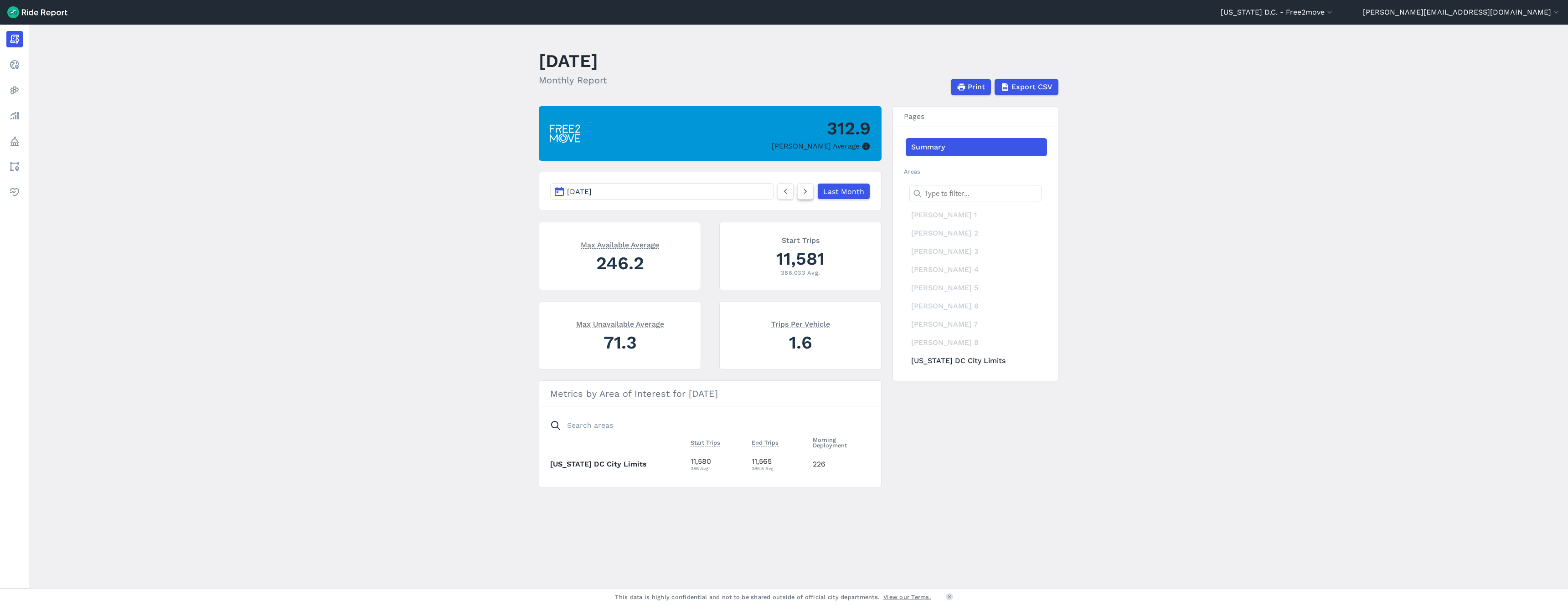
click at [804, 191] on icon at bounding box center [806, 191] width 10 height 11
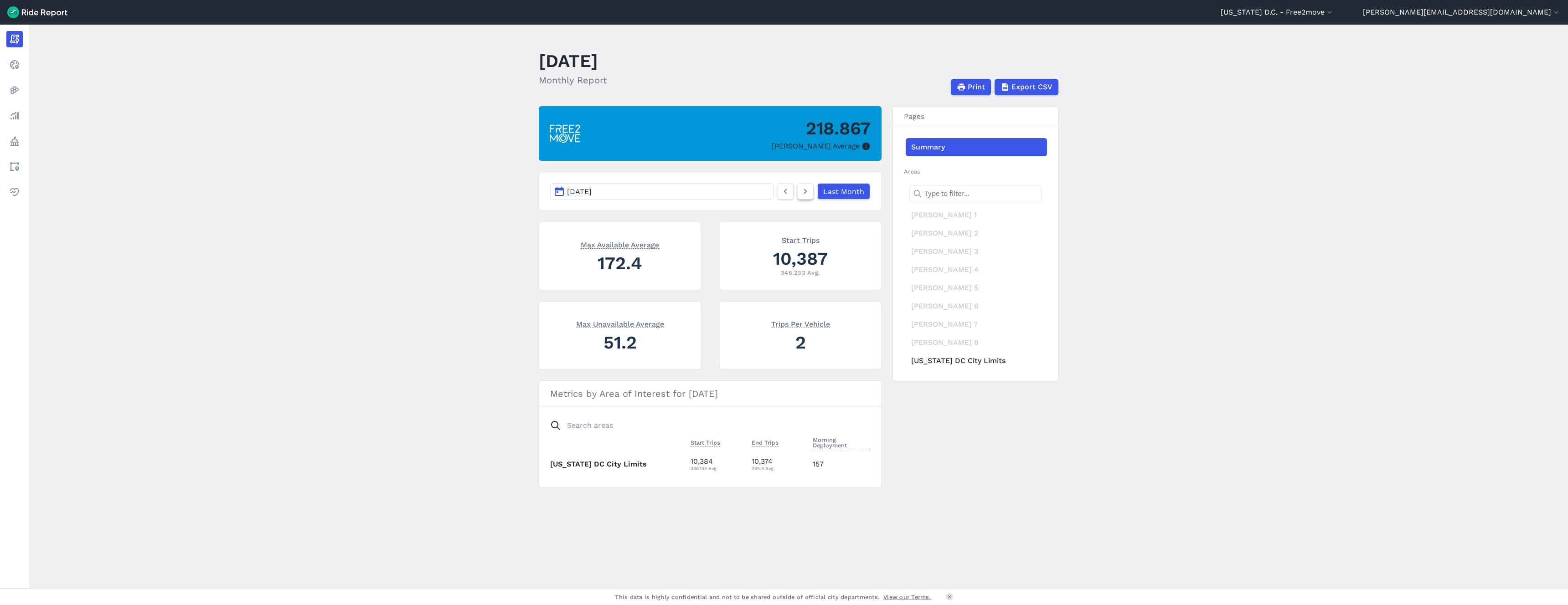
click at [804, 191] on icon at bounding box center [806, 191] width 10 height 11
click at [802, 192] on icon at bounding box center [806, 191] width 10 height 11
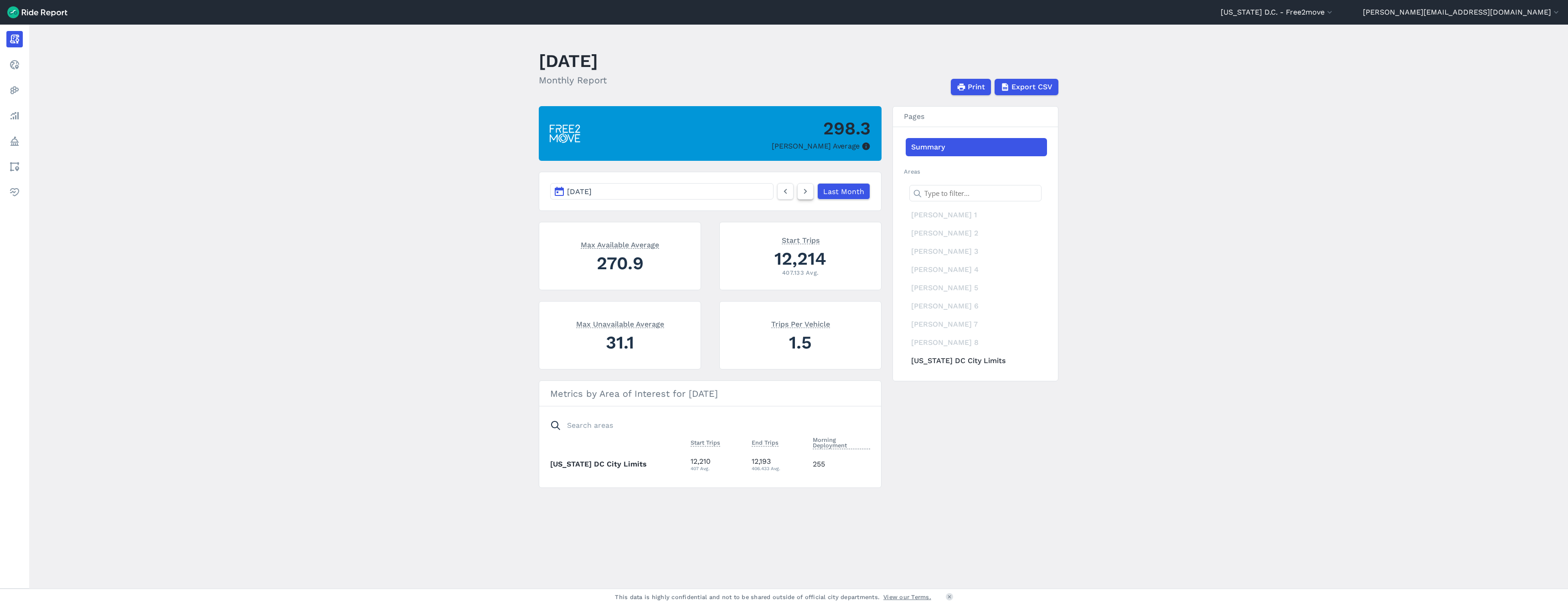
click at [802, 192] on icon at bounding box center [806, 191] width 10 height 11
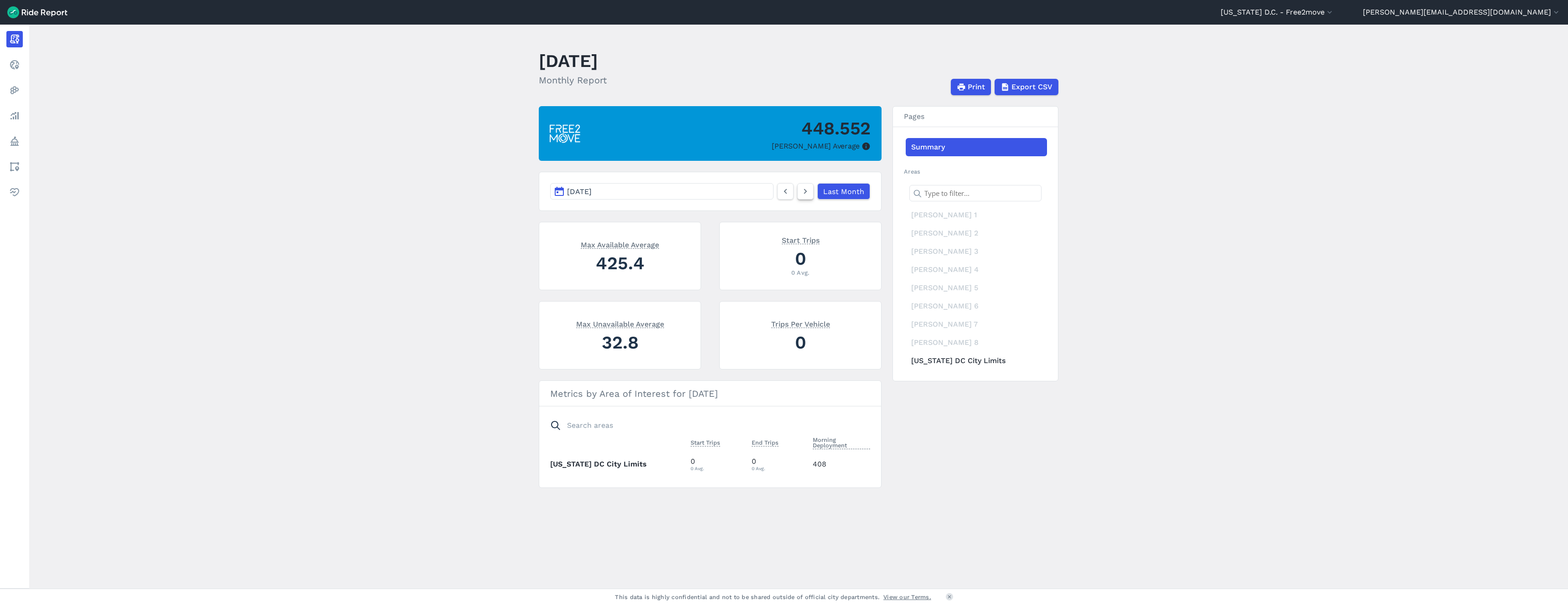
click at [802, 192] on icon at bounding box center [806, 191] width 10 height 11
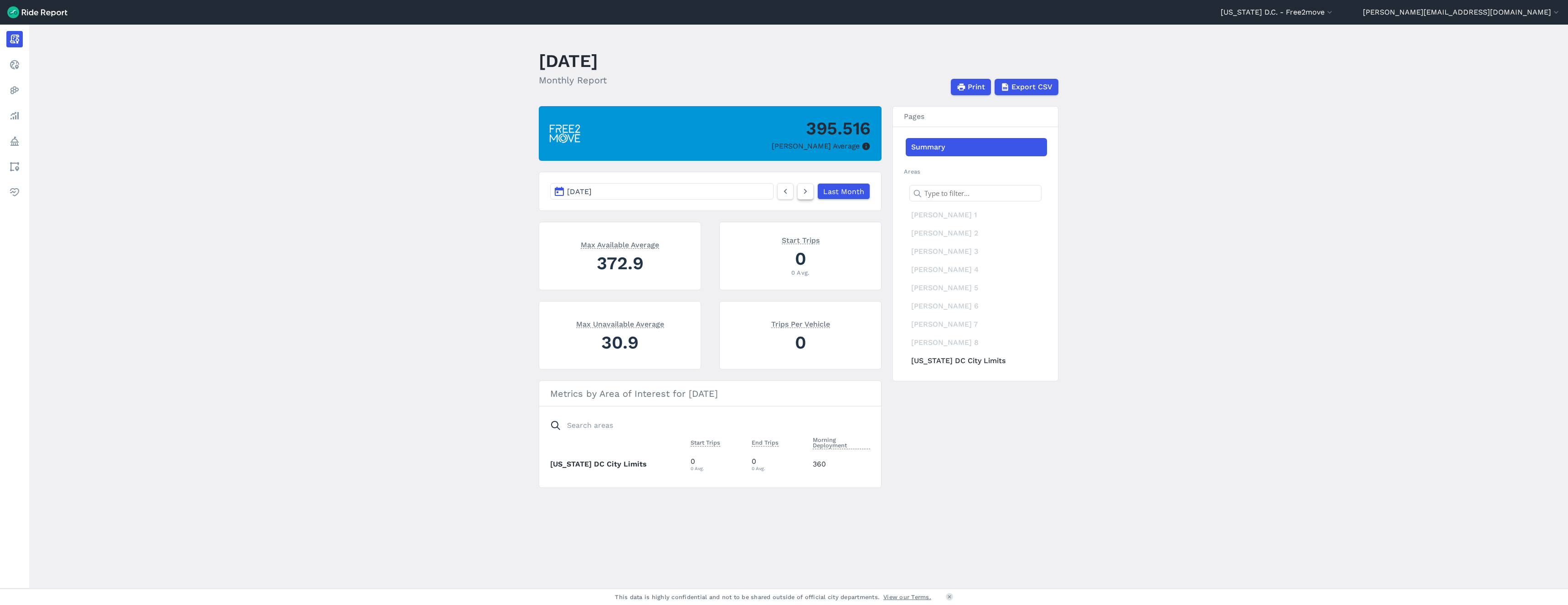
click at [802, 192] on icon at bounding box center [806, 191] width 10 height 11
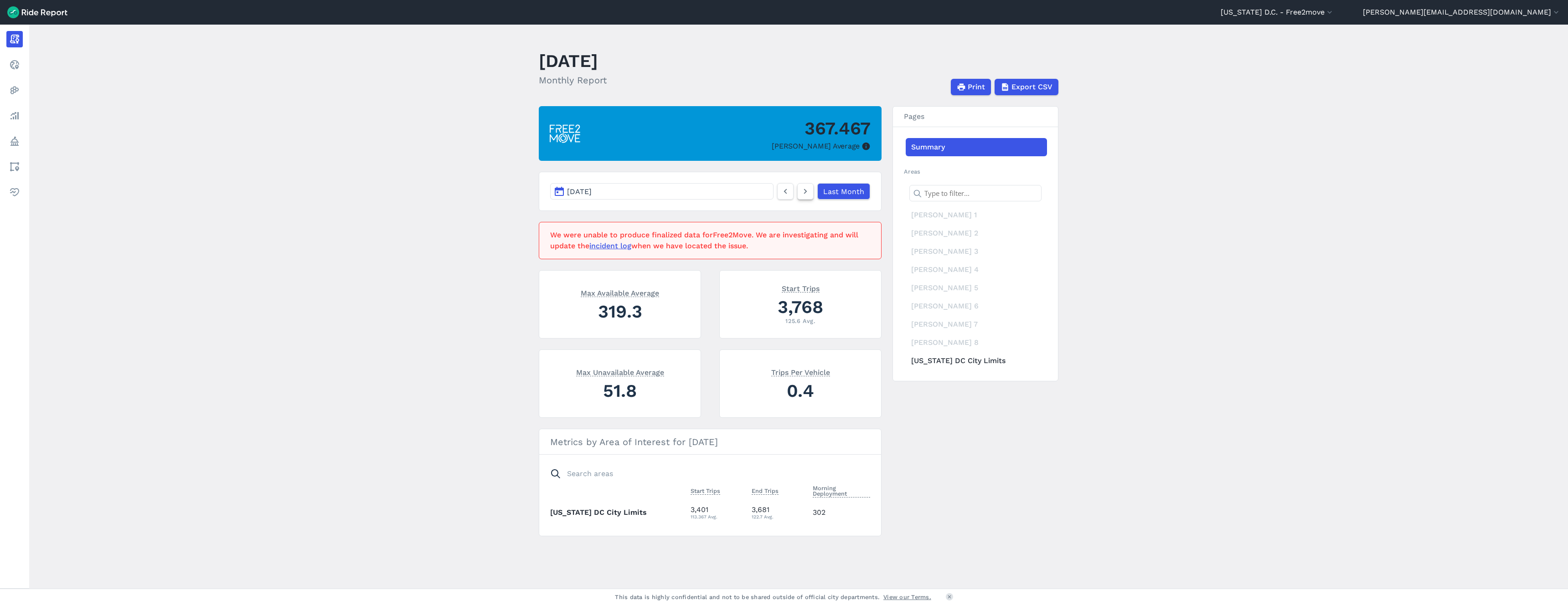
click at [802, 192] on icon at bounding box center [806, 191] width 10 height 11
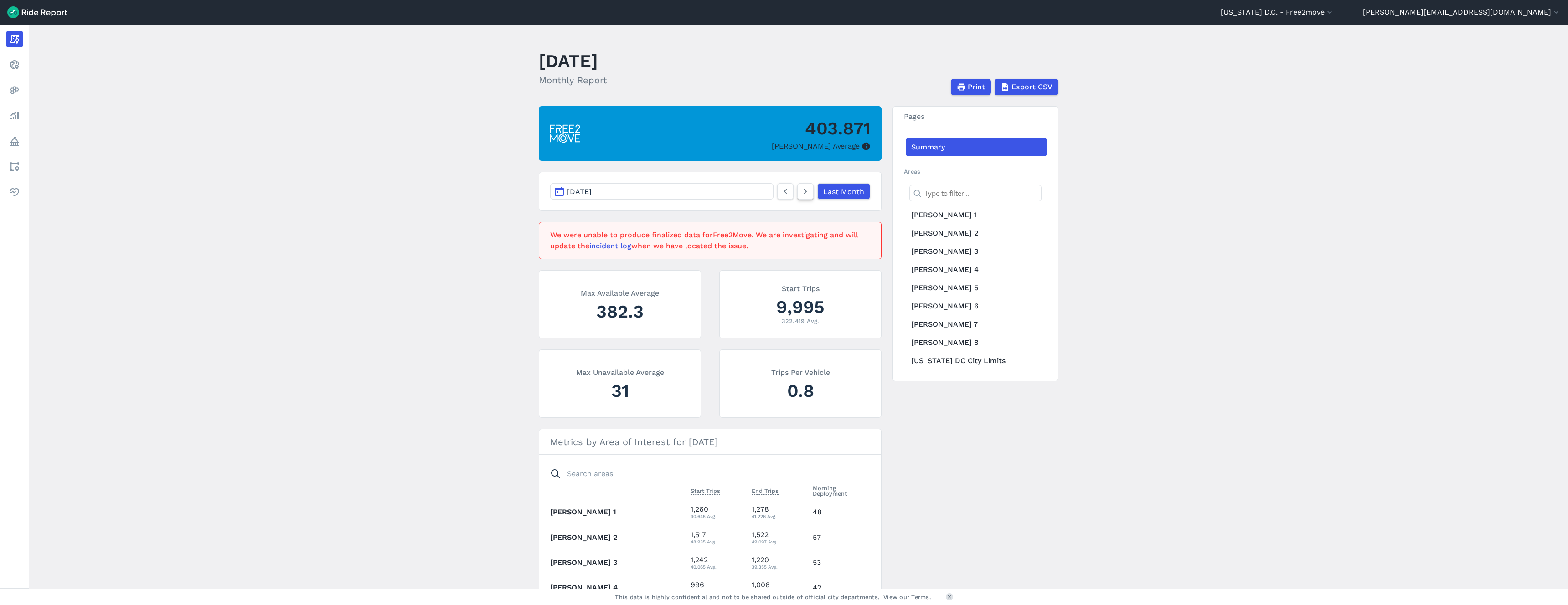
click at [808, 193] on icon at bounding box center [806, 191] width 10 height 11
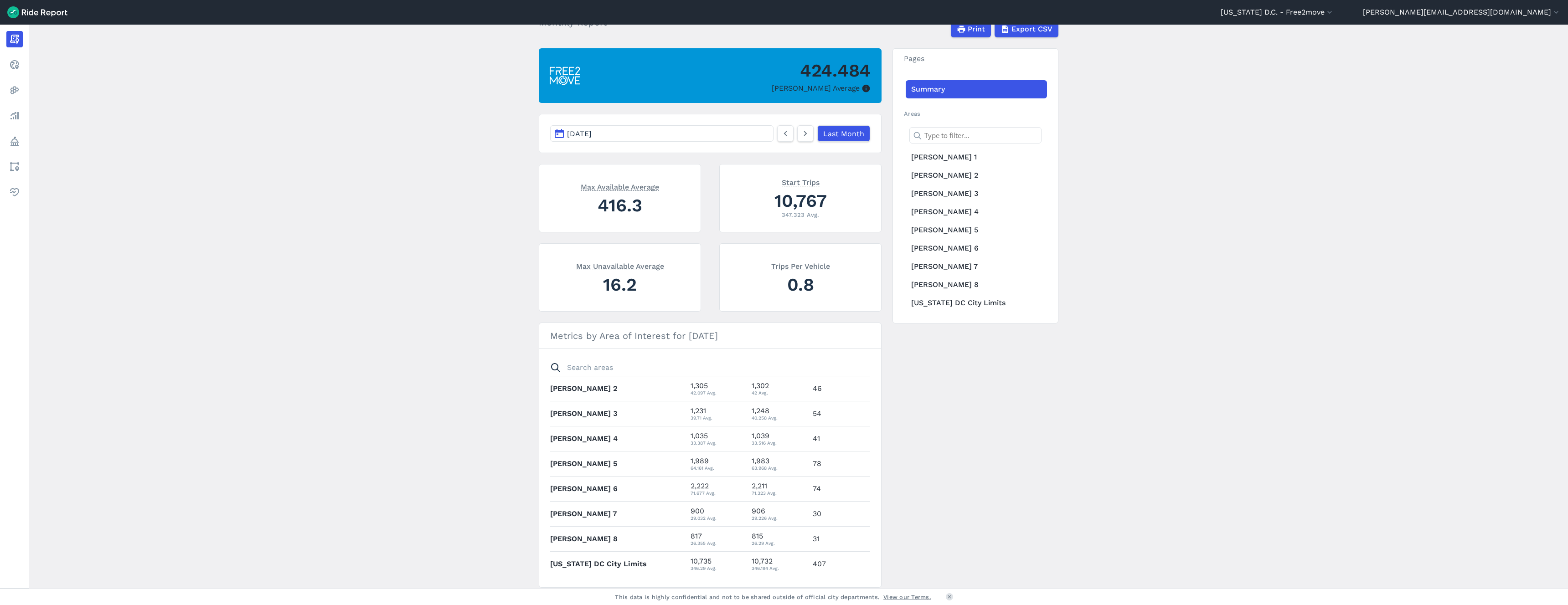
scroll to position [60, 0]
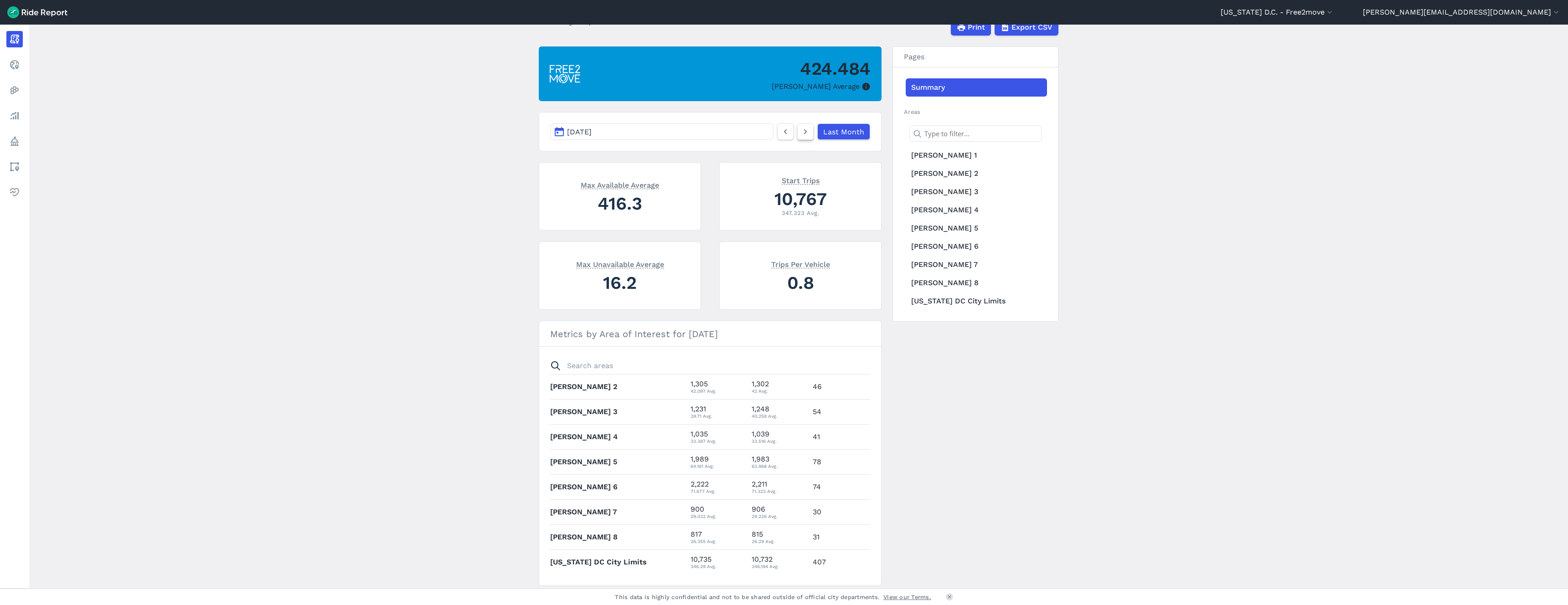
click at [805, 132] on use at bounding box center [806, 132] width 3 height 5
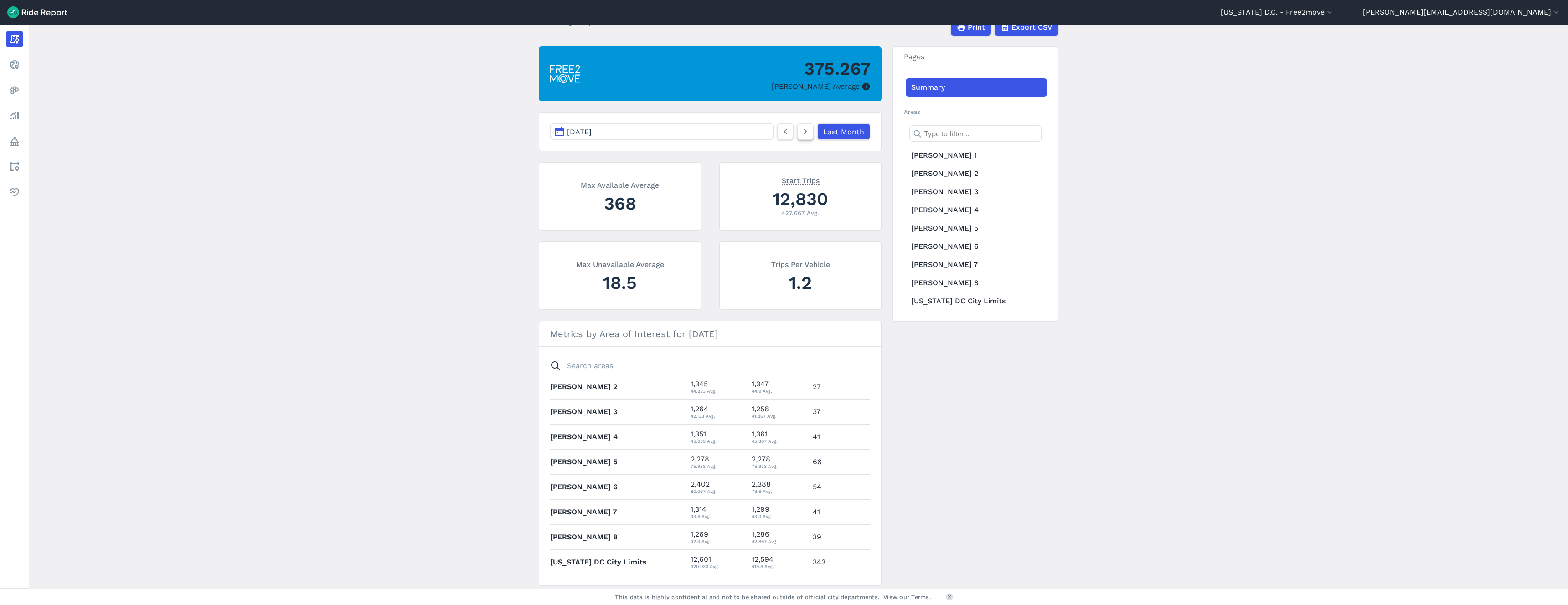
click at [805, 132] on use at bounding box center [806, 132] width 3 height 5
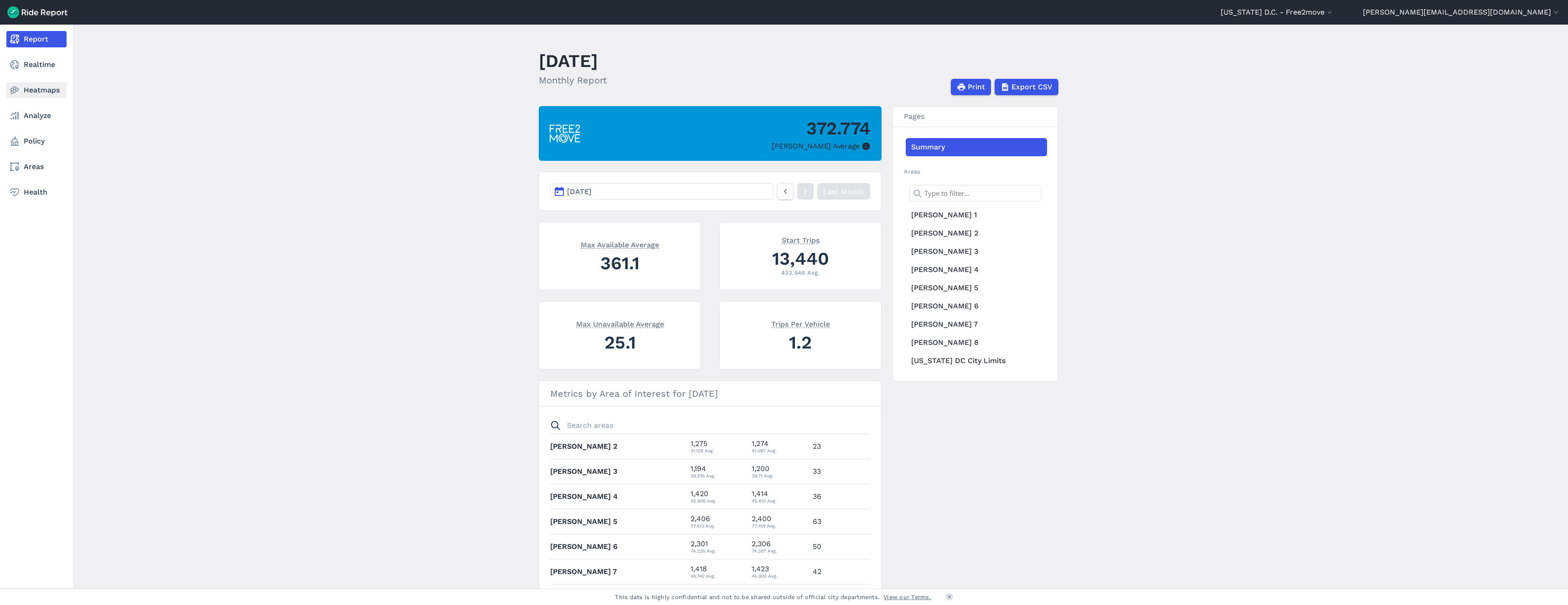
click at [39, 94] on link "Heatmaps" at bounding box center [36, 90] width 60 height 16
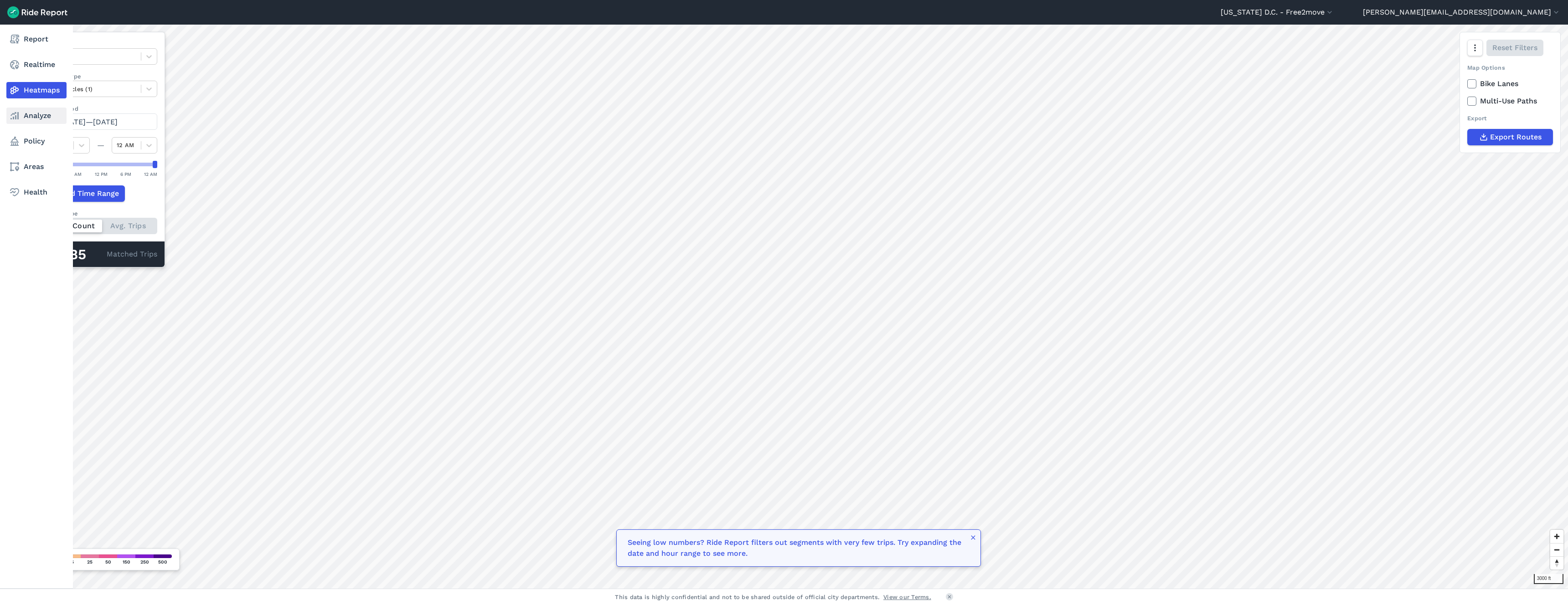
click at [21, 117] on link "Analyze" at bounding box center [36, 116] width 60 height 16
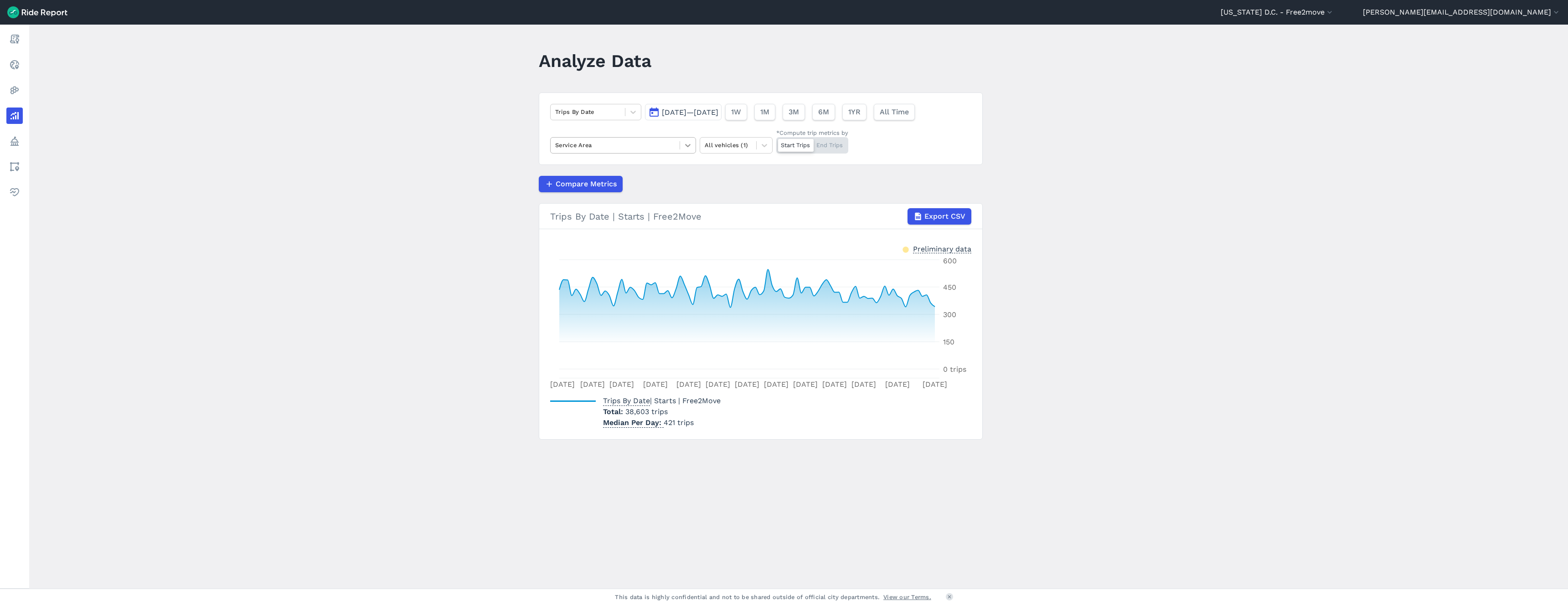
click at [686, 146] on icon at bounding box center [688, 145] width 5 height 3
click at [1239, 81] on main "Analyze Data Trips By Date [DATE]—[DATE] 1W 1M 3M 6M 1YR All Time Service Area …" at bounding box center [798, 306] width 1539 height 564
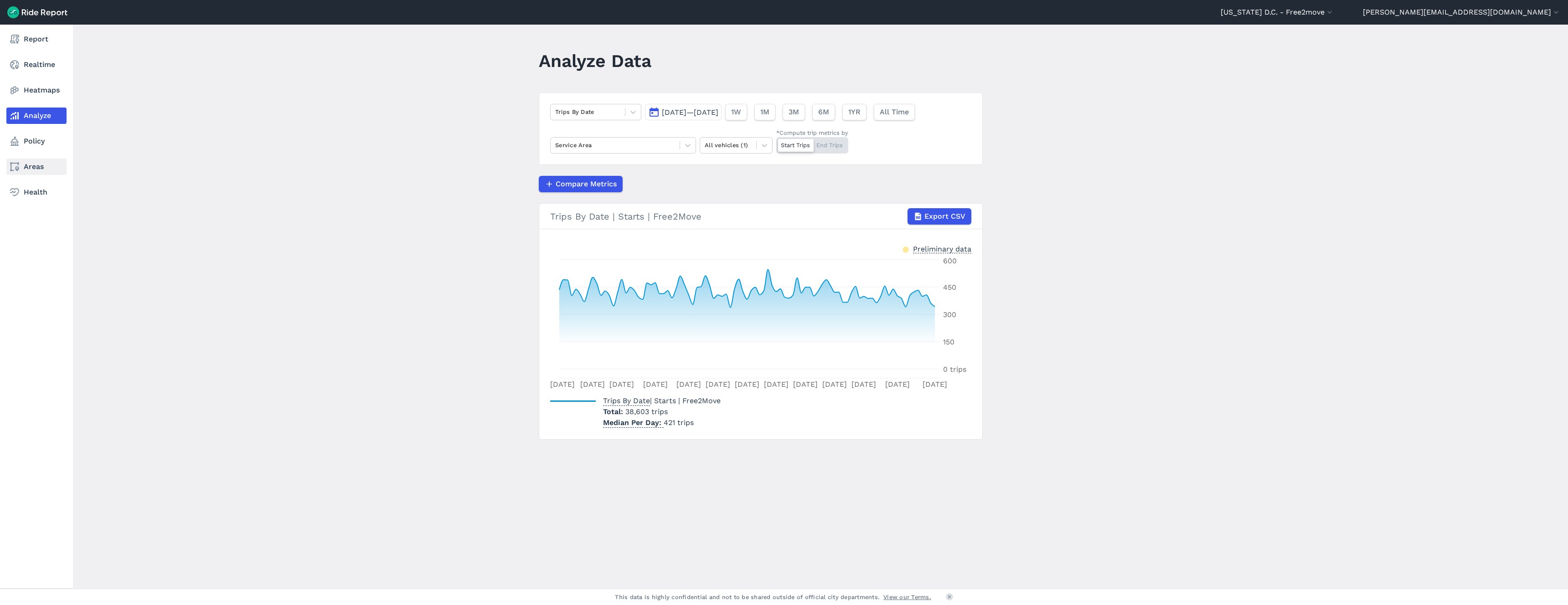
click at [20, 167] on icon at bounding box center [15, 166] width 11 height 11
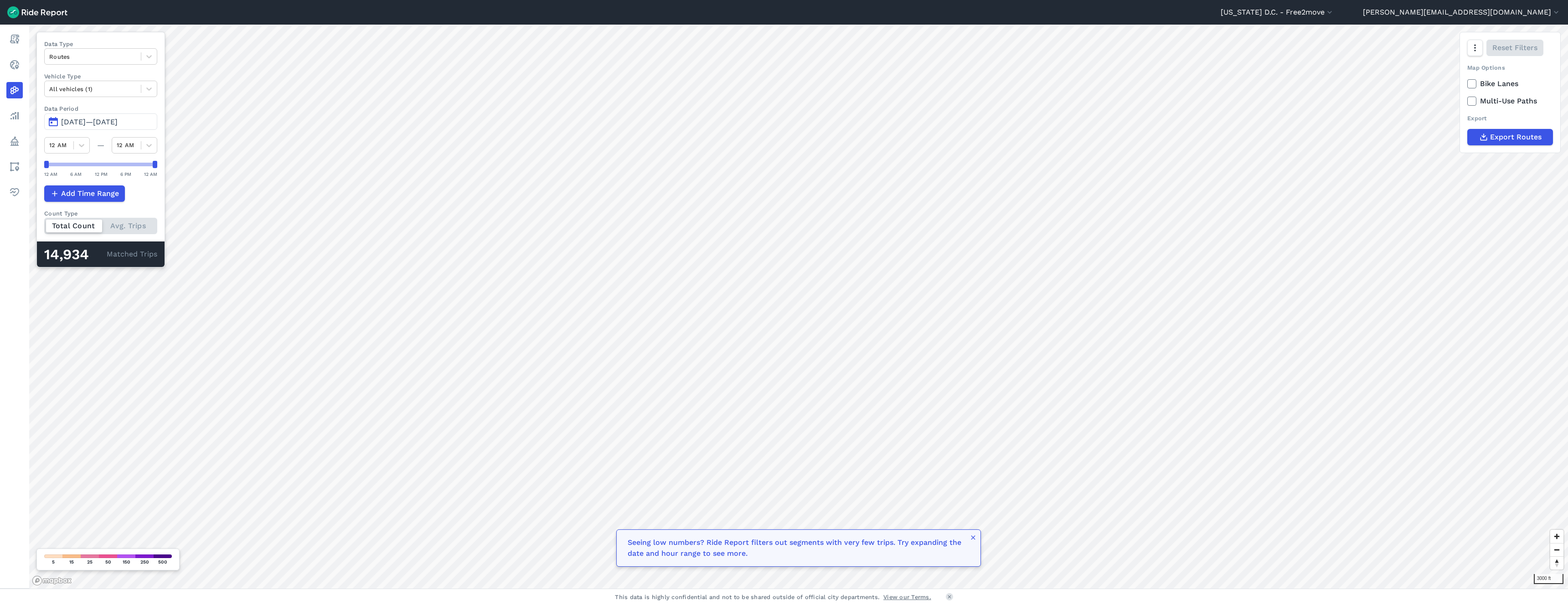
click at [44, 12] on img at bounding box center [38, 12] width 60 height 12
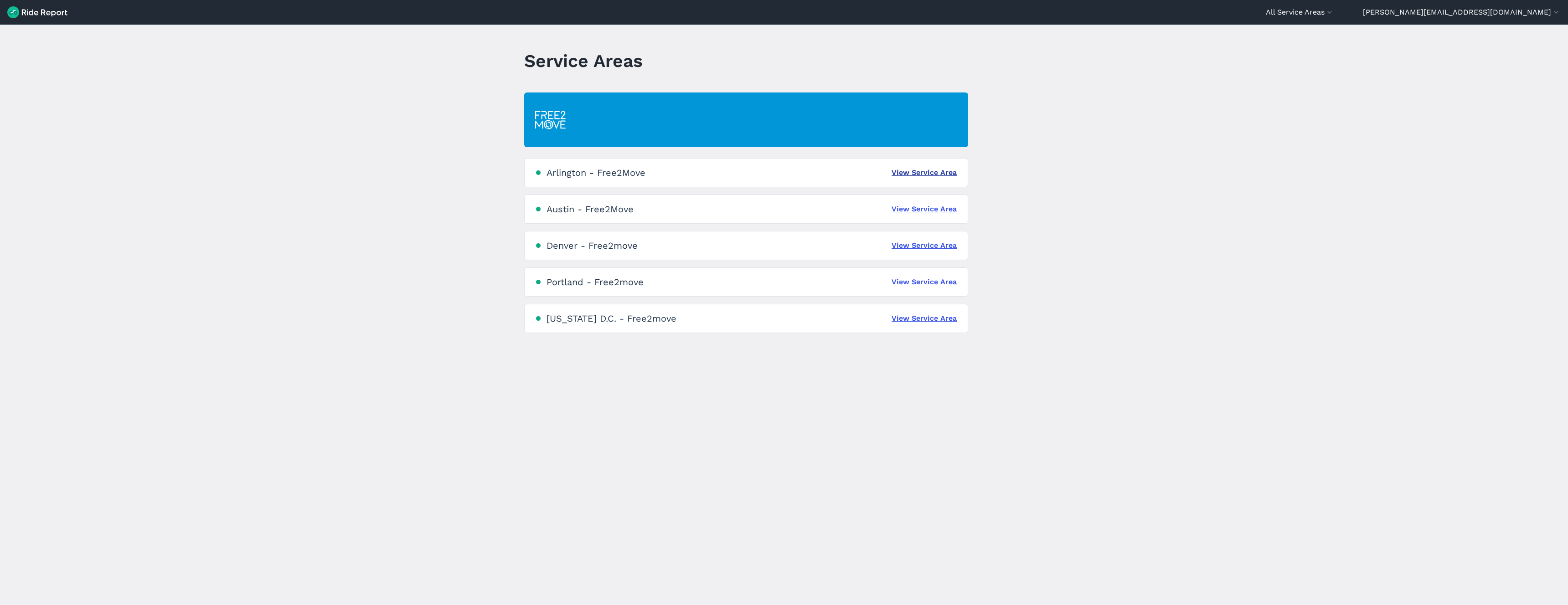
click at [927, 173] on link "View Service Area" at bounding box center [924, 172] width 65 height 11
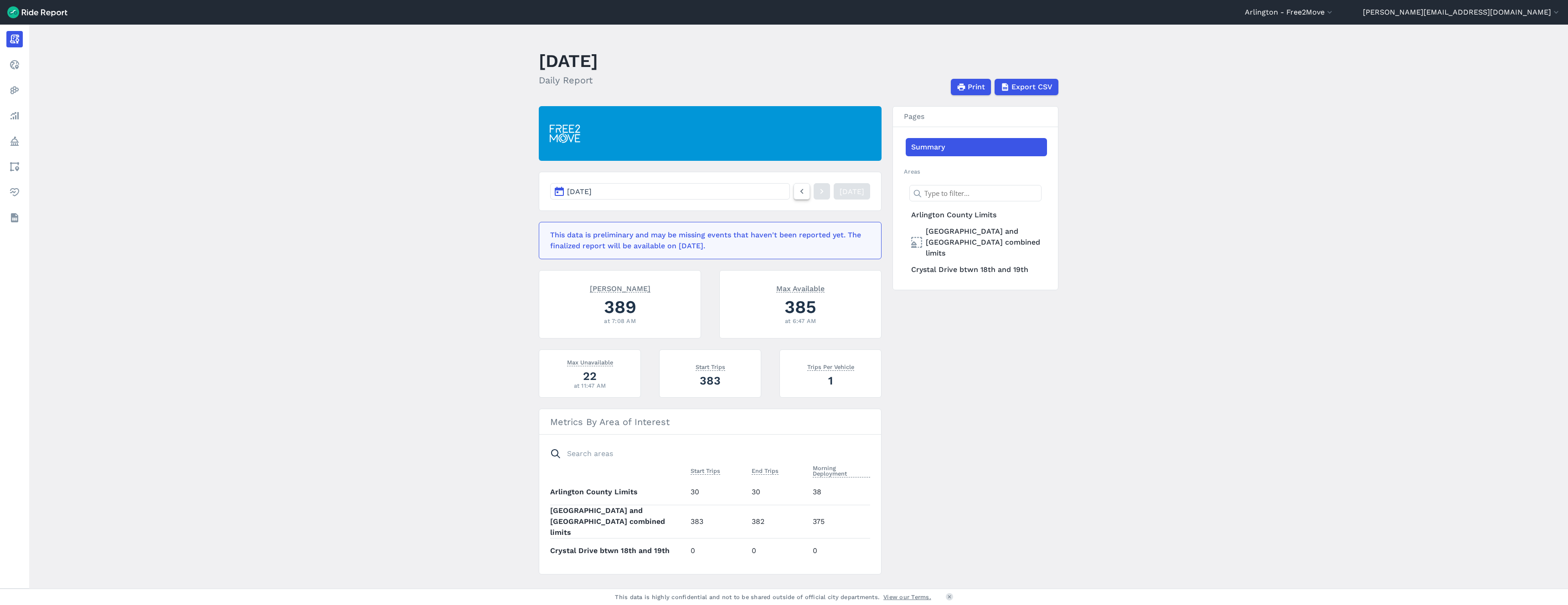
click at [797, 193] on icon at bounding box center [802, 191] width 10 height 11
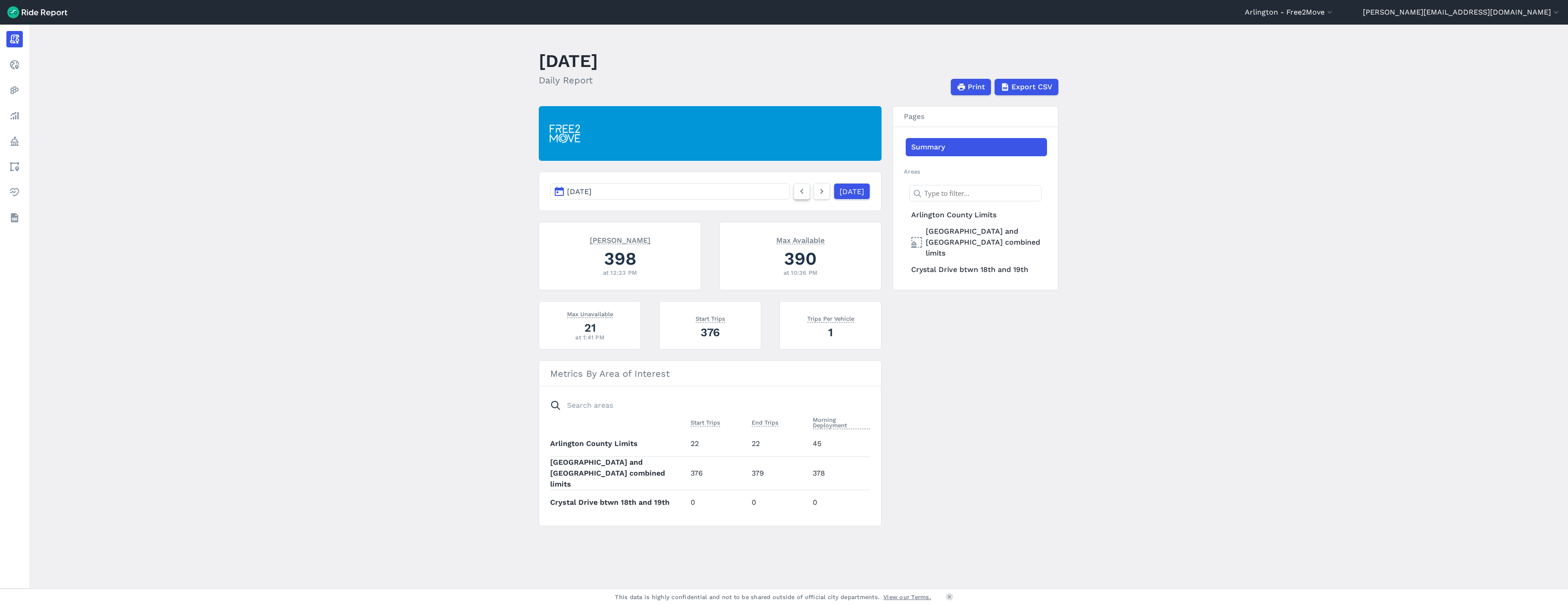
click at [797, 193] on icon at bounding box center [802, 191] width 10 height 11
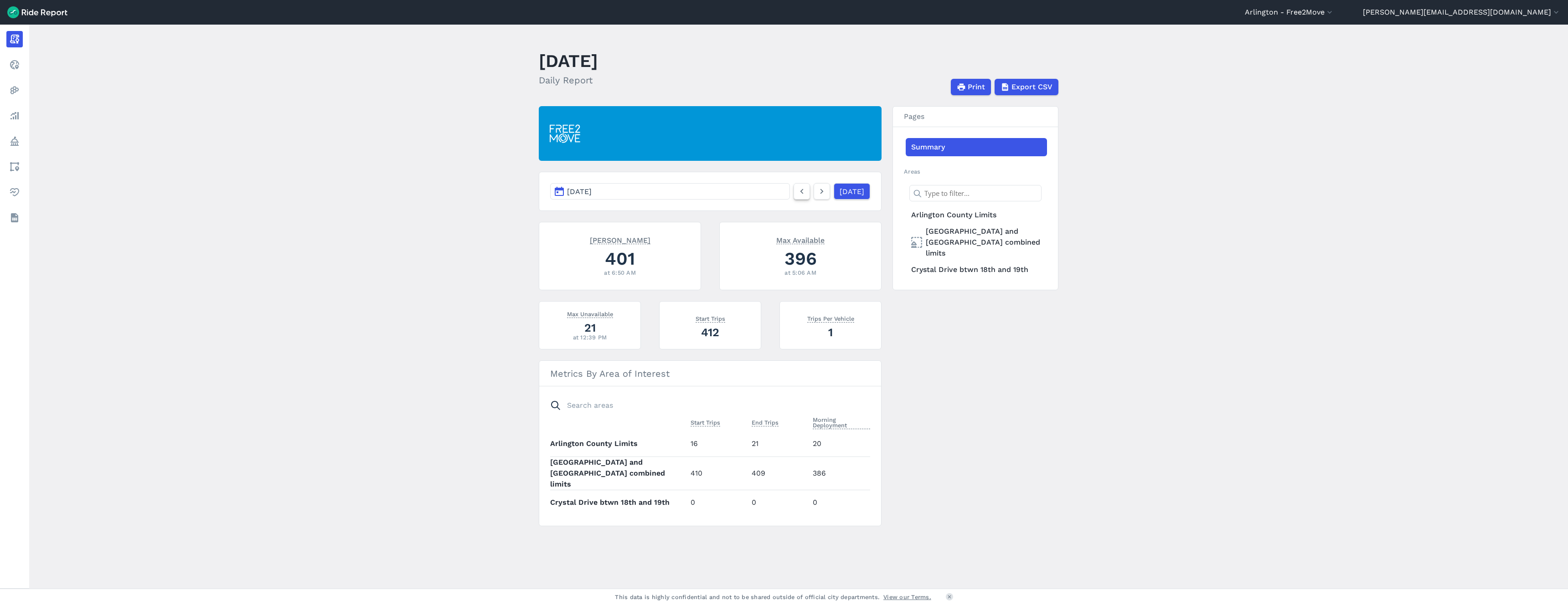
click at [797, 193] on icon at bounding box center [802, 191] width 10 height 11
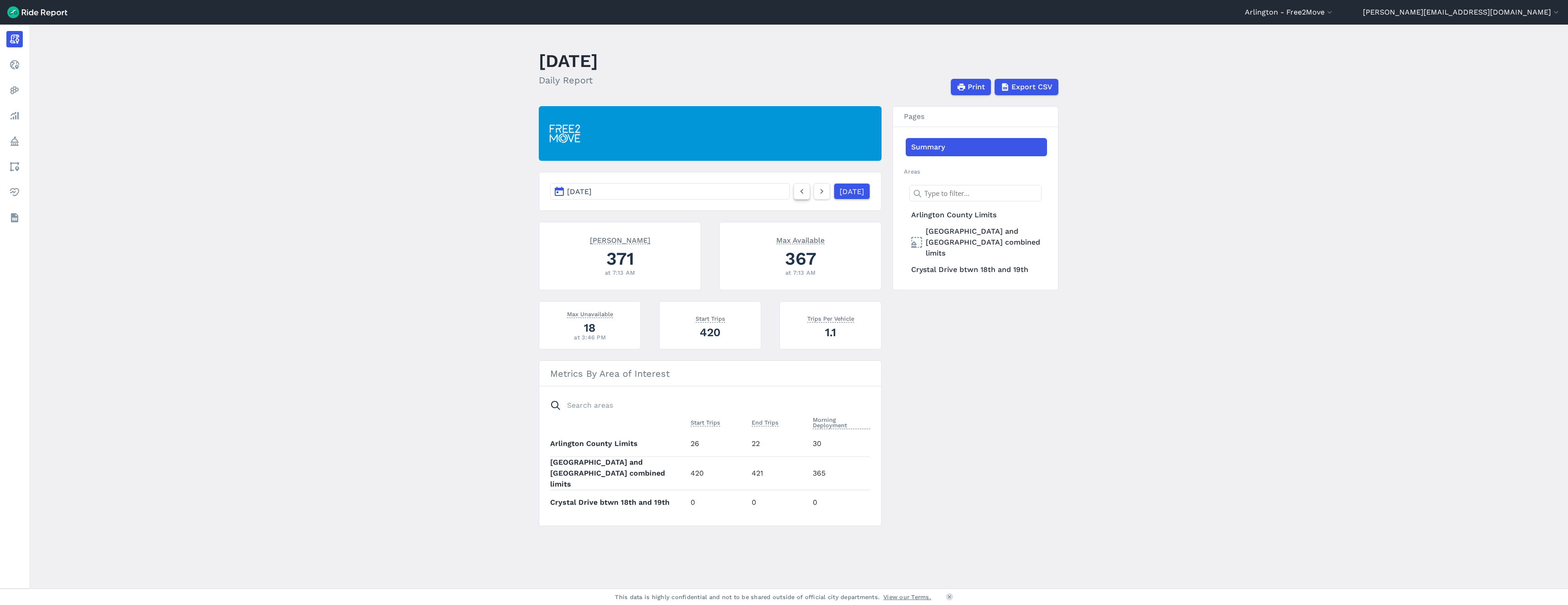
click at [797, 193] on icon at bounding box center [802, 191] width 10 height 11
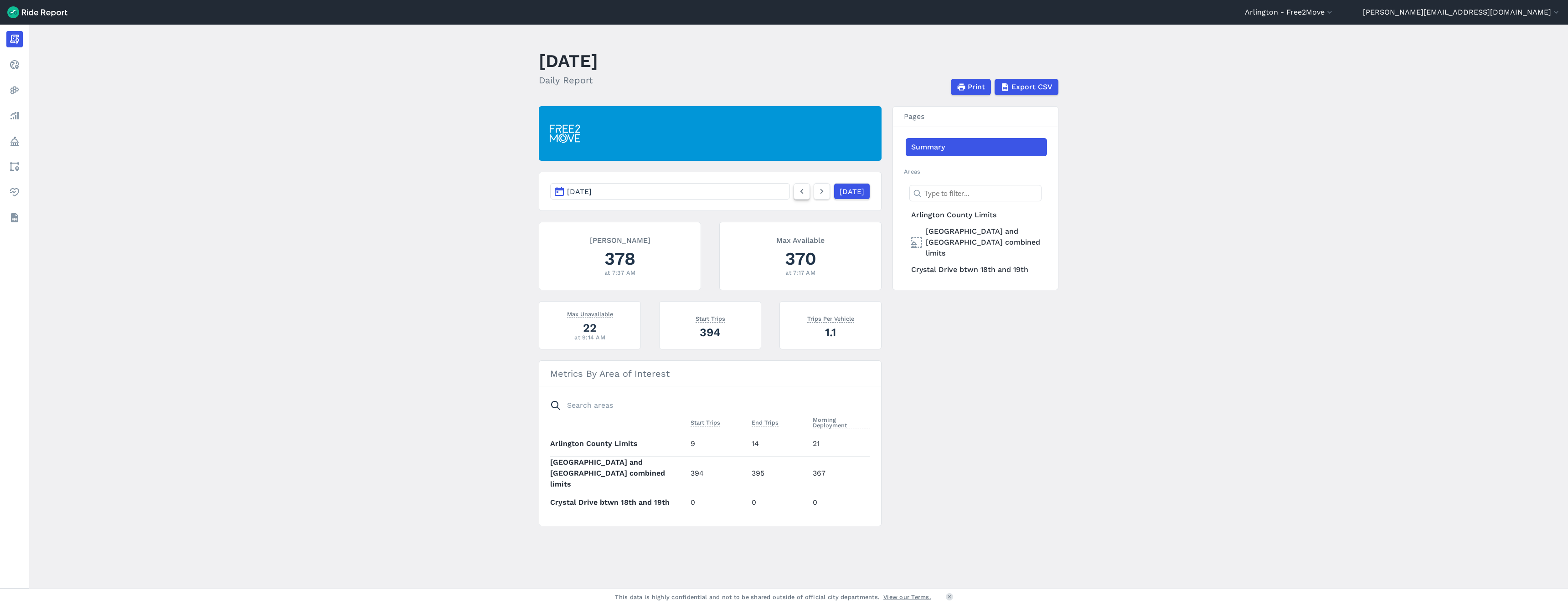
click at [797, 193] on icon at bounding box center [802, 191] width 10 height 11
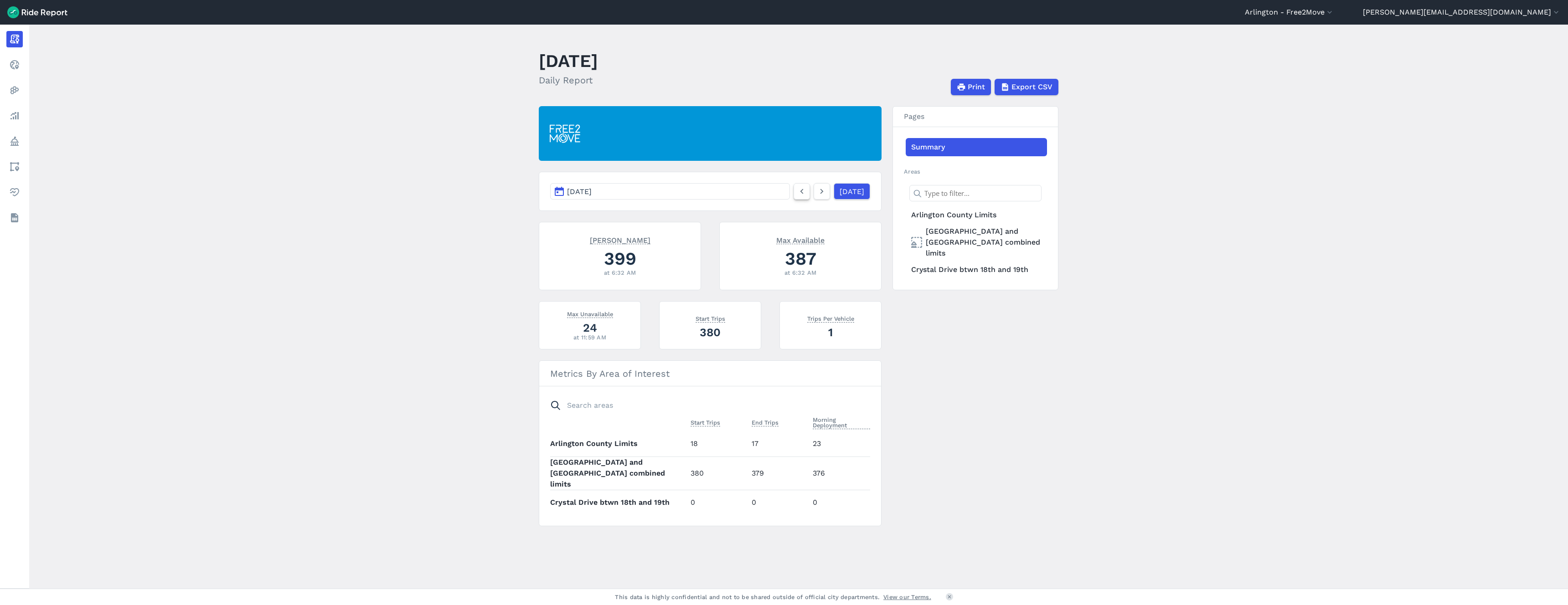
click at [797, 193] on icon at bounding box center [802, 191] width 10 height 11
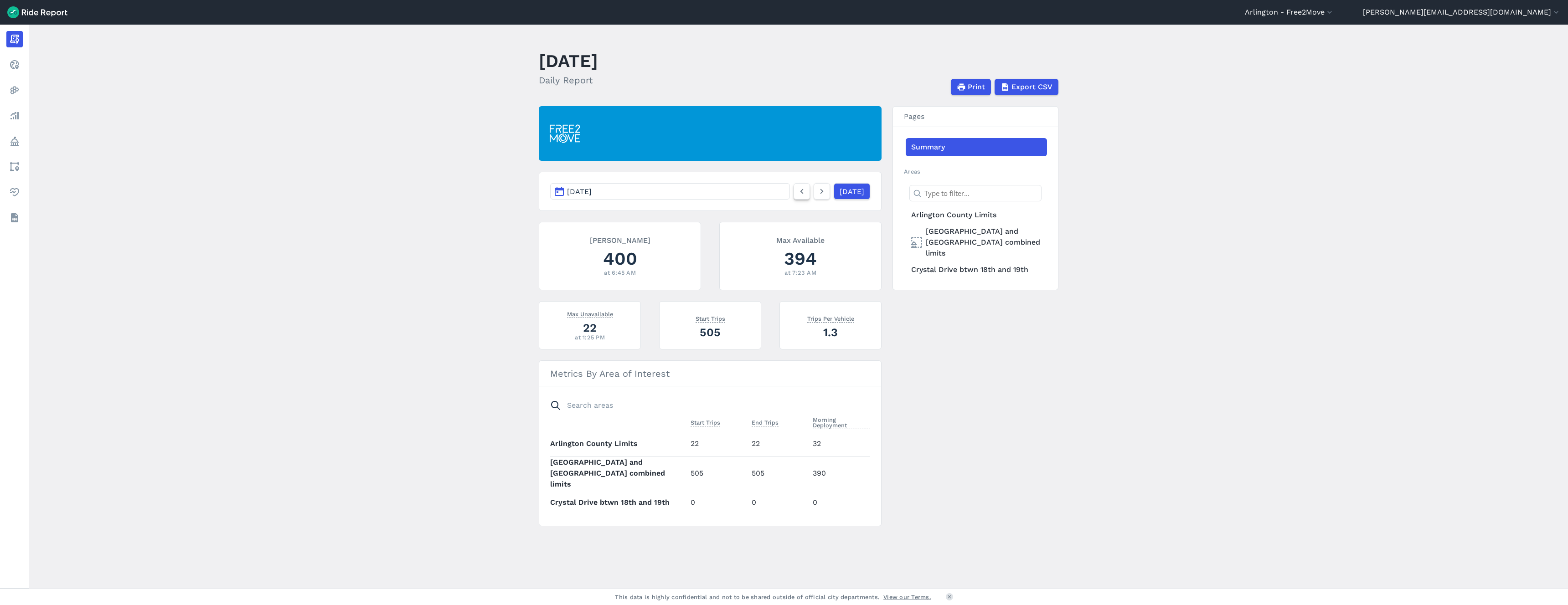
click at [797, 193] on icon at bounding box center [802, 191] width 10 height 11
click at [740, 389] on section "Metrics By Area of Interest Start Trips End Trips Morning Deployment [GEOGRAPHI…" at bounding box center [710, 443] width 343 height 166
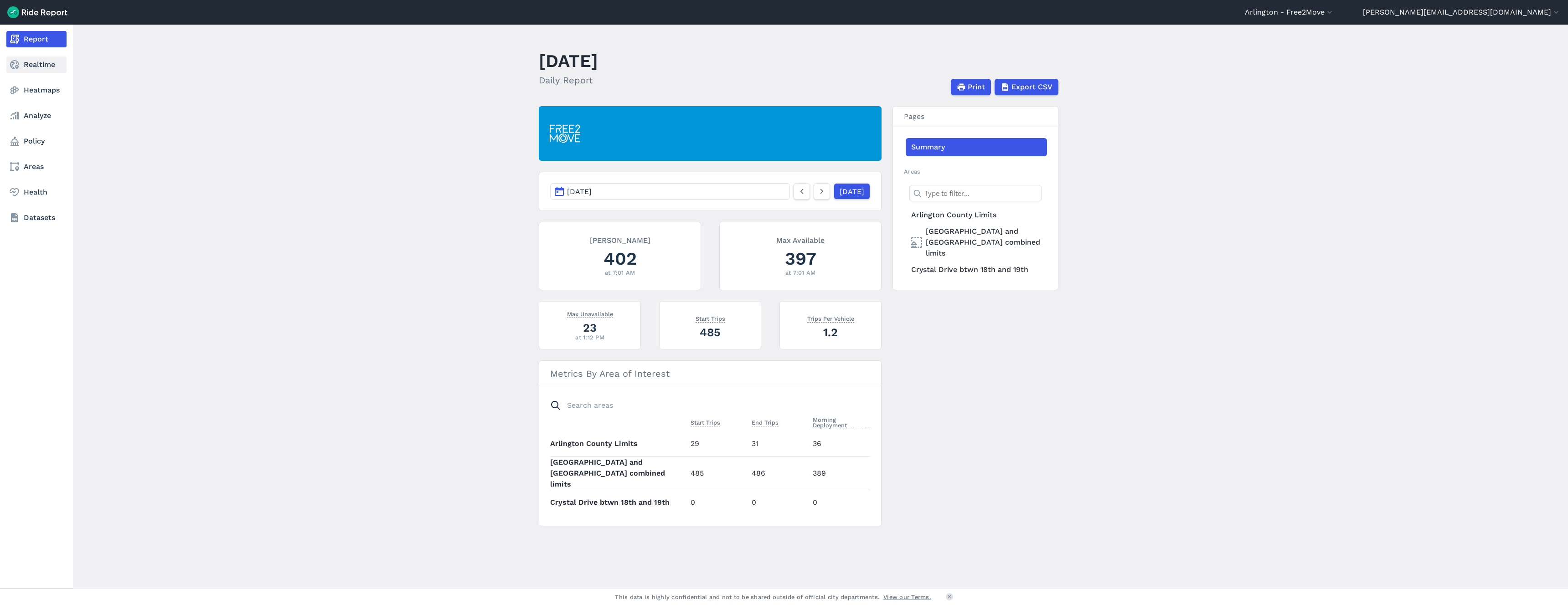
click at [33, 68] on link "Realtime" at bounding box center [36, 64] width 60 height 16
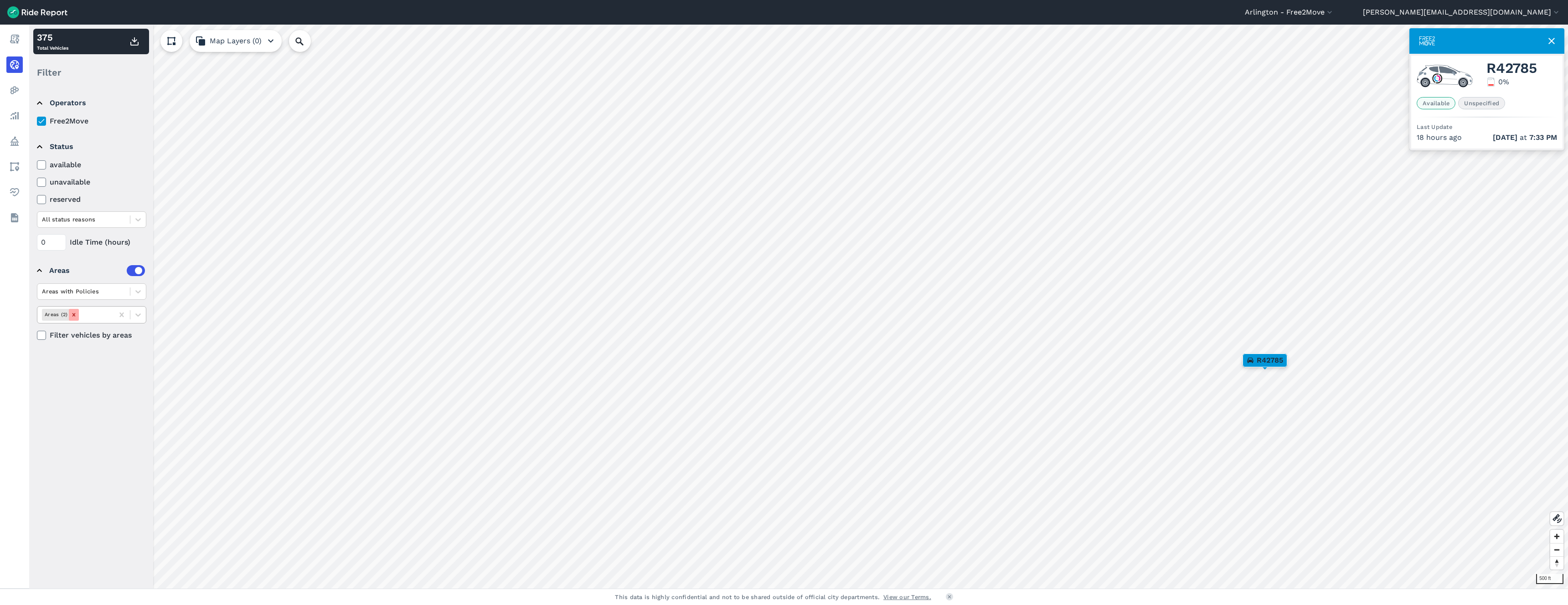
click at [71, 314] on icon "Remove Areas (2)" at bounding box center [74, 314] width 6 height 6
click at [122, 314] on icon at bounding box center [121, 314] width 4 height 4
click at [141, 314] on icon at bounding box center [138, 315] width 9 height 9
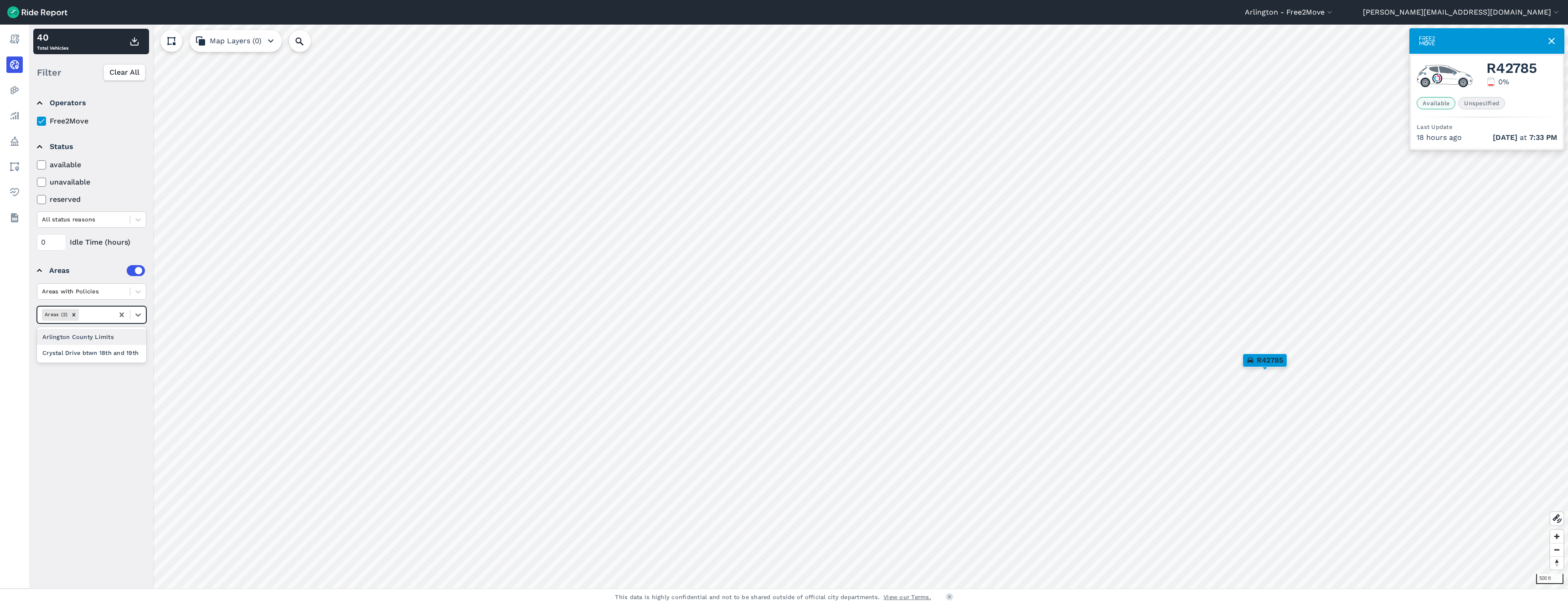
click at [87, 337] on div "Arlington County Limits" at bounding box center [92, 336] width 110 height 16
click at [1551, 41] on use at bounding box center [1552, 40] width 6 height 6
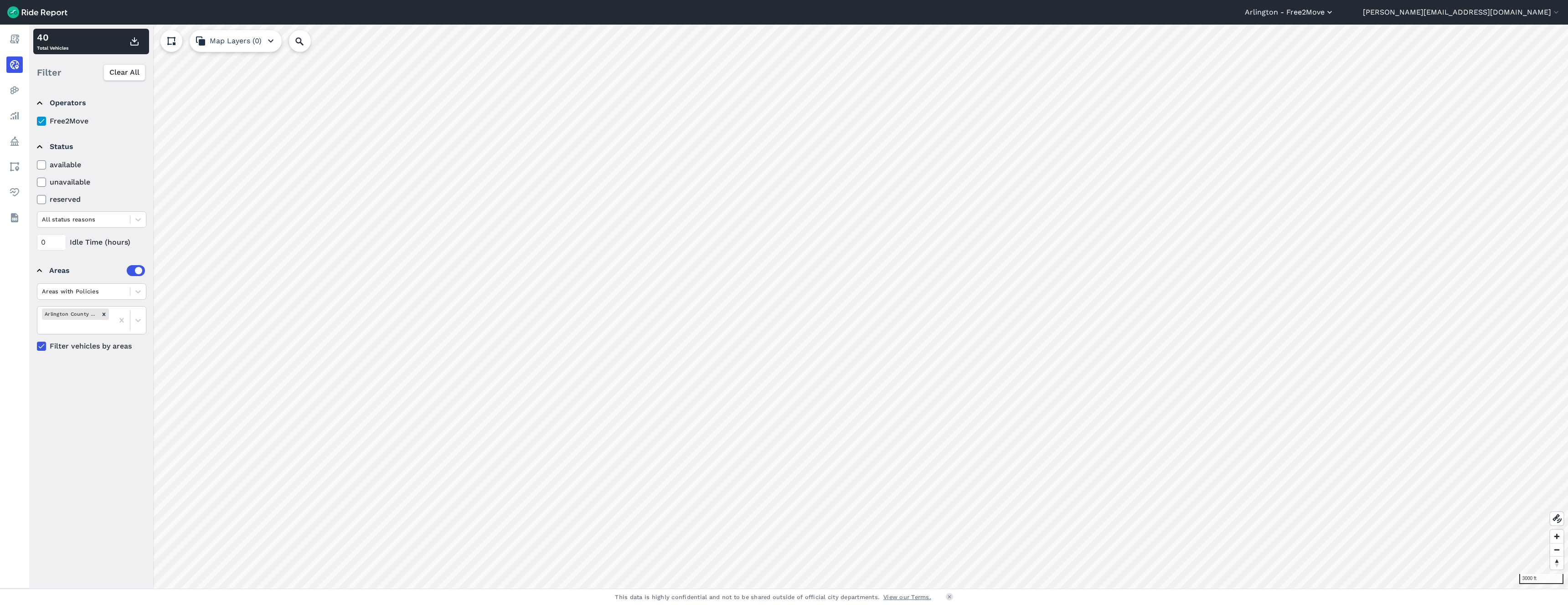
click at [1334, 13] on icon "button" at bounding box center [1330, 12] width 9 height 9
click at [1329, 96] on link "Denver - Free2move" at bounding box center [1279, 98] width 98 height 15
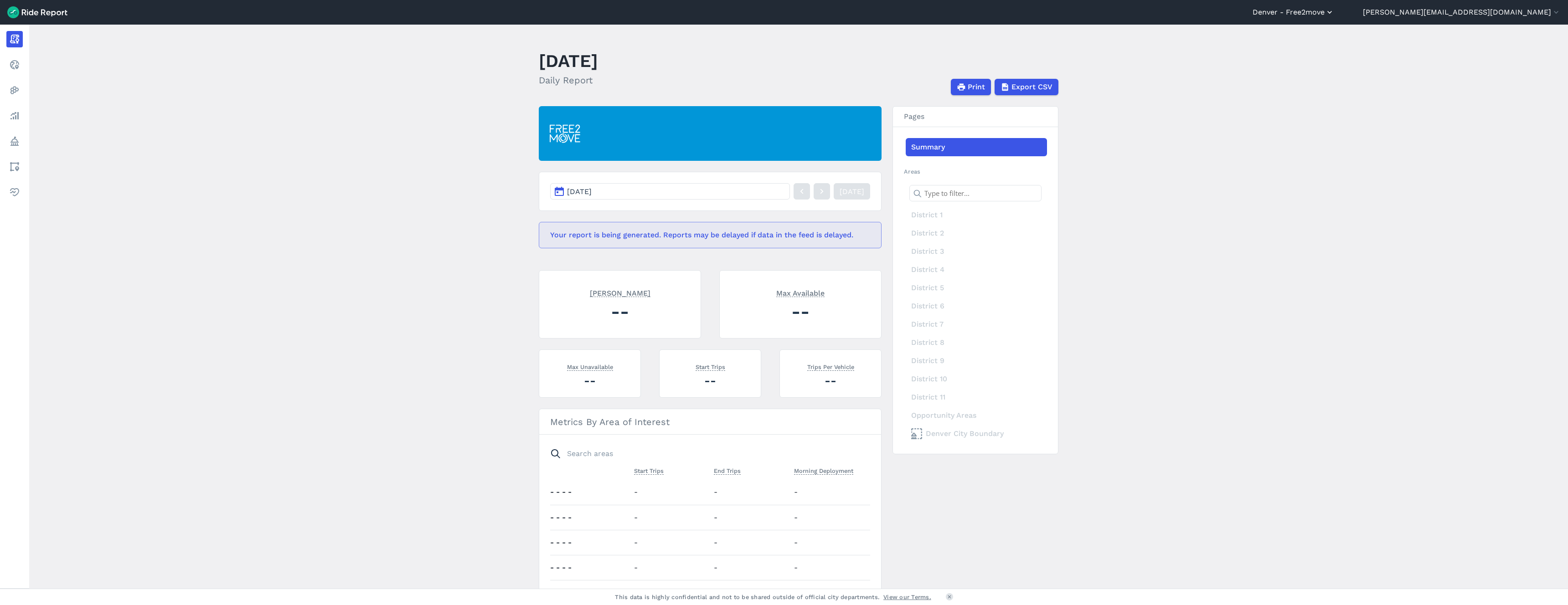
click at [1333, 12] on use "button" at bounding box center [1329, 12] width 4 height 3
click at [1329, 80] on link "Austin - Free2Move" at bounding box center [1279, 84] width 98 height 15
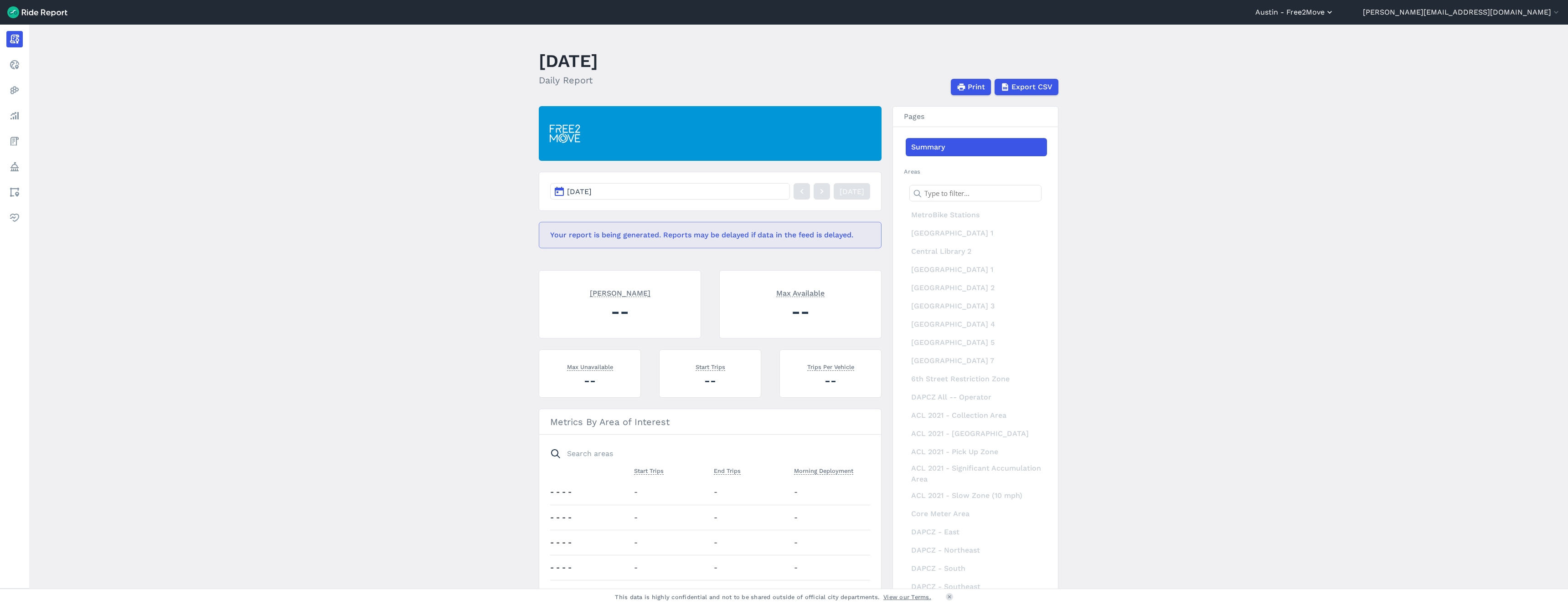
click at [1334, 13] on icon "button" at bounding box center [1330, 12] width 9 height 9
click at [1329, 112] on link "Portland - Free2move" at bounding box center [1279, 113] width 98 height 15
